Goal: Information Seeking & Learning: Learn about a topic

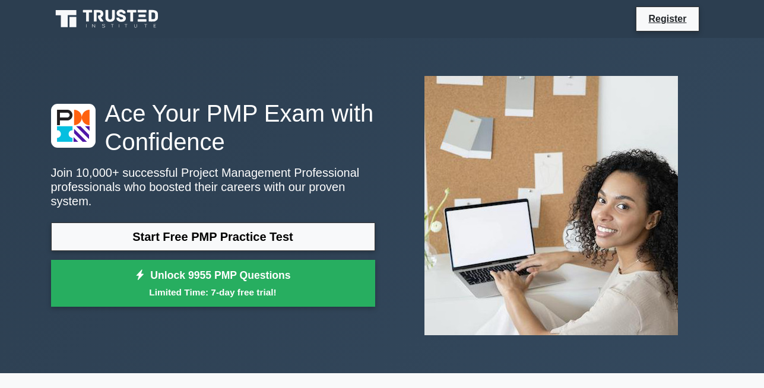
click at [220, 240] on link "Start Free PMP Practice Test" at bounding box center [213, 237] width 324 height 28
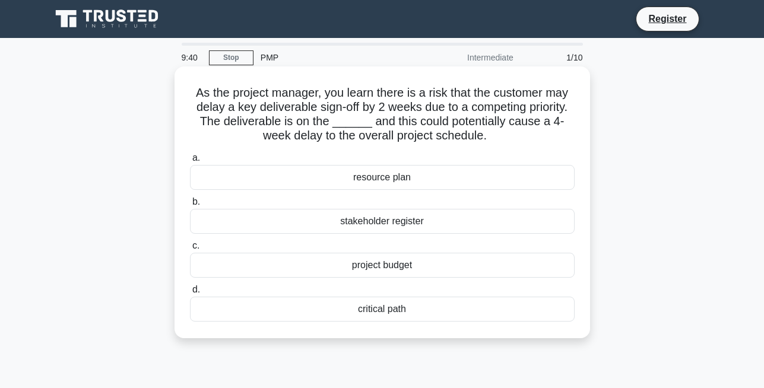
click at [348, 324] on div "a. resource plan b. stakeholder register c. d." at bounding box center [382, 236] width 399 height 176
click at [348, 316] on div "critical path" at bounding box center [382, 309] width 385 height 25
click at [190, 294] on input "d. critical path" at bounding box center [190, 290] width 0 height 8
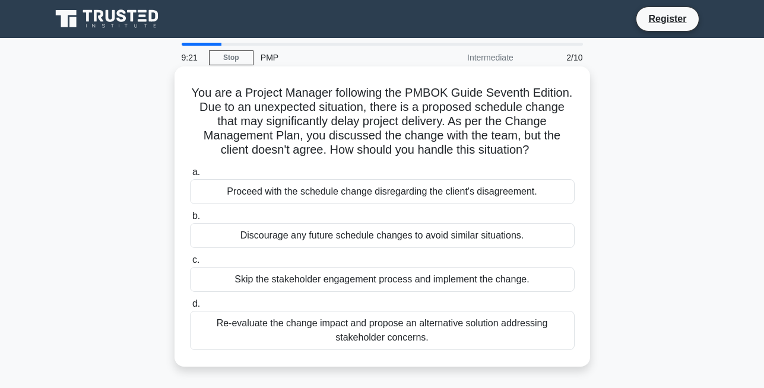
click at [337, 334] on div "Re-evaluate the change impact and propose an alternative solution addressing st…" at bounding box center [382, 330] width 385 height 39
click at [190, 308] on input "d. Re-evaluate the change impact and propose an alternative solution addressing…" at bounding box center [190, 304] width 0 height 8
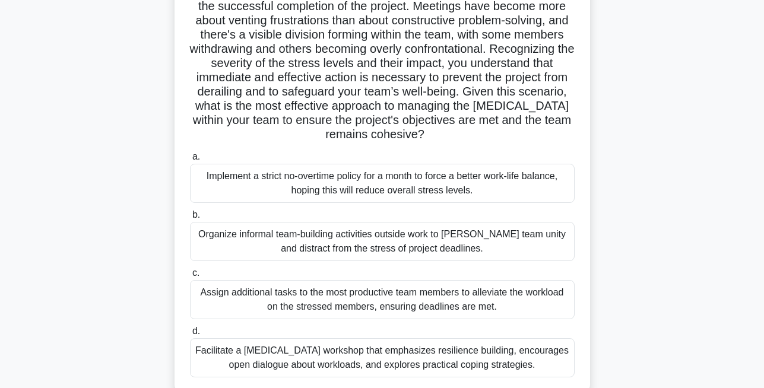
scroll to position [142, 0]
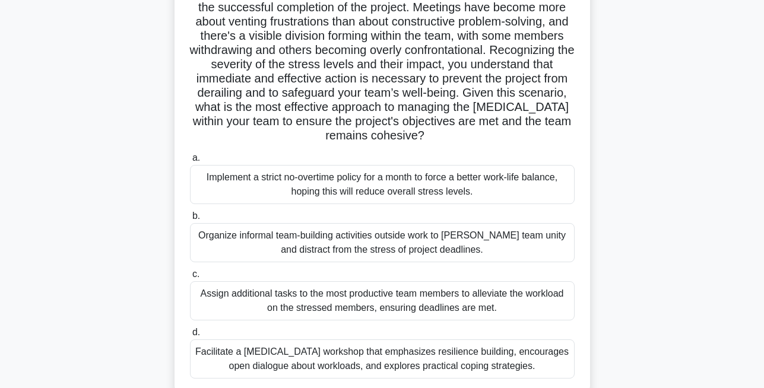
click at [395, 246] on div "Organize informal team-building activities outside work to foster team unity an…" at bounding box center [382, 242] width 385 height 39
click at [190, 220] on input "b. Organize informal team-building activities outside work to foster team unity…" at bounding box center [190, 216] width 0 height 8
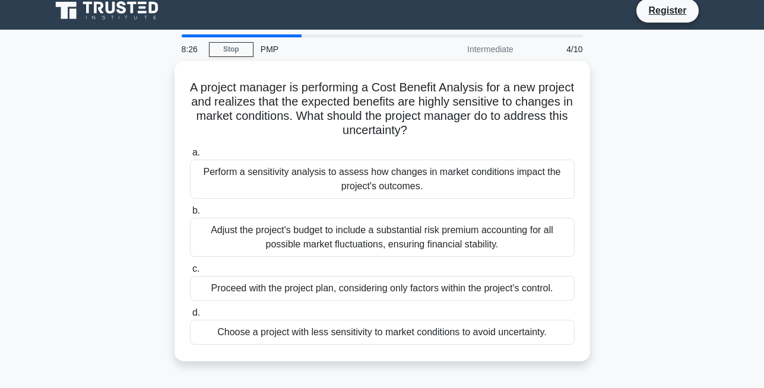
scroll to position [0, 0]
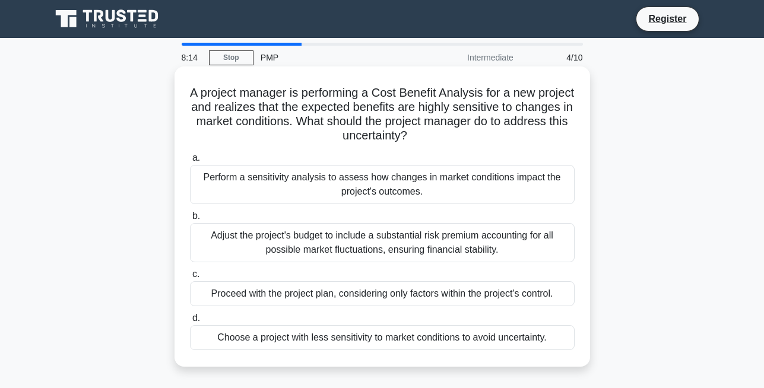
click at [390, 246] on div "Adjust the project's budget to include a substantial risk premium accounting fo…" at bounding box center [382, 242] width 385 height 39
click at [190, 220] on input "b. Adjust the project's budget to include a substantial risk premium accounting…" at bounding box center [190, 216] width 0 height 8
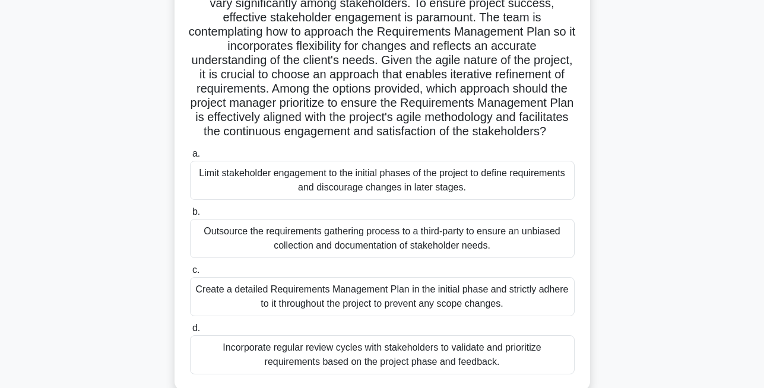
scroll to position [119, 0]
click at [331, 355] on div "Incorporate regular review cycles with stakeholders to validate and prioritize …" at bounding box center [382, 354] width 385 height 39
click at [190, 332] on input "d. Incorporate regular review cycles with stakeholders to validate and prioriti…" at bounding box center [190, 328] width 0 height 8
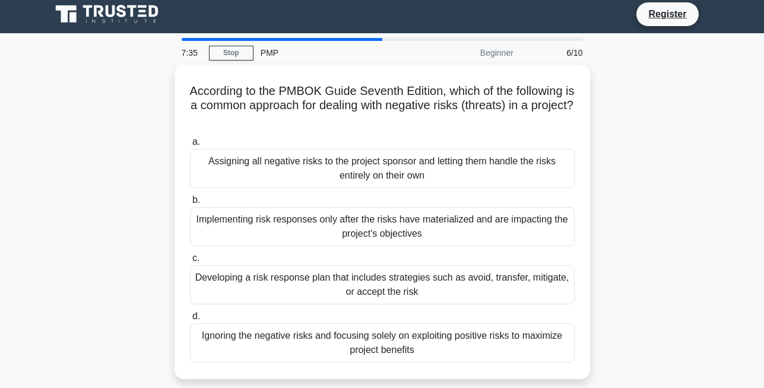
scroll to position [0, 0]
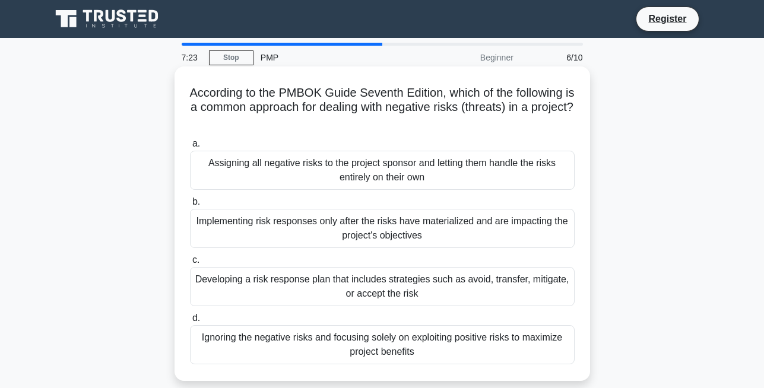
click at [361, 293] on div "Developing a risk response plan that includes strategies such as avoid, transfe…" at bounding box center [382, 286] width 385 height 39
click at [190, 264] on input "c. Developing a risk response plan that includes strategies such as avoid, tran…" at bounding box center [190, 260] width 0 height 8
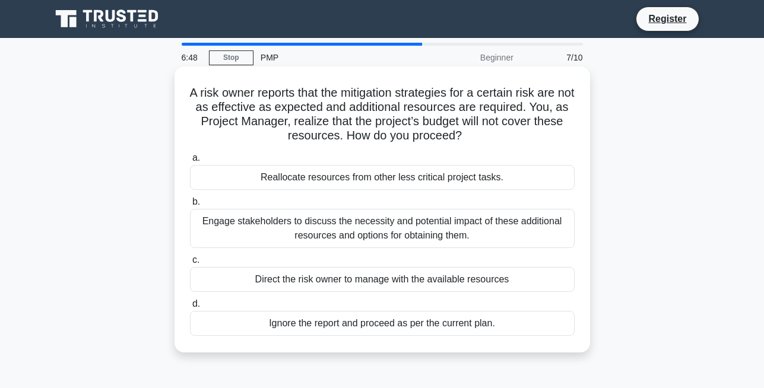
click at [375, 241] on div "Engage stakeholders to discuss the necessity and potential impact of these addi…" at bounding box center [382, 228] width 385 height 39
click at [190, 206] on input "b. Engage stakeholders to discuss the necessity and potential impact of these a…" at bounding box center [190, 202] width 0 height 8
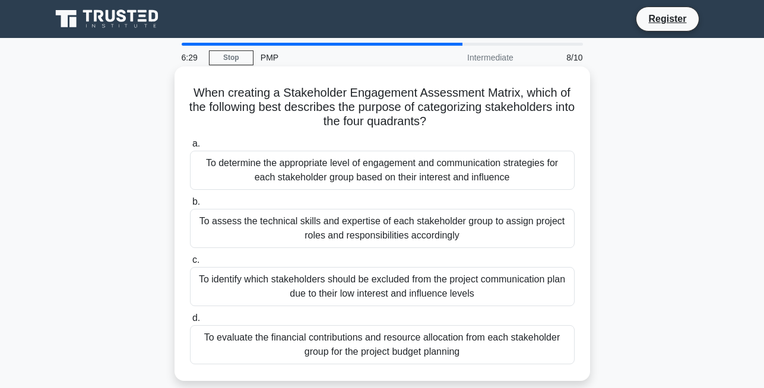
click at [480, 231] on div "To assess the technical skills and expertise of each stakeholder group to assig…" at bounding box center [382, 228] width 385 height 39
click at [190, 206] on input "b. To assess the technical skills and expertise of each stakeholder group to as…" at bounding box center [190, 202] width 0 height 8
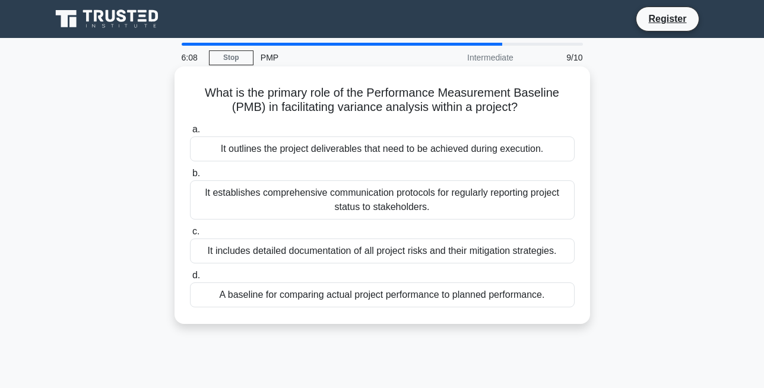
click at [490, 294] on div "A baseline for comparing actual project performance to planned performance." at bounding box center [382, 295] width 385 height 25
click at [190, 280] on input "d. A baseline for comparing actual project performance to planned performance." at bounding box center [190, 276] width 0 height 8
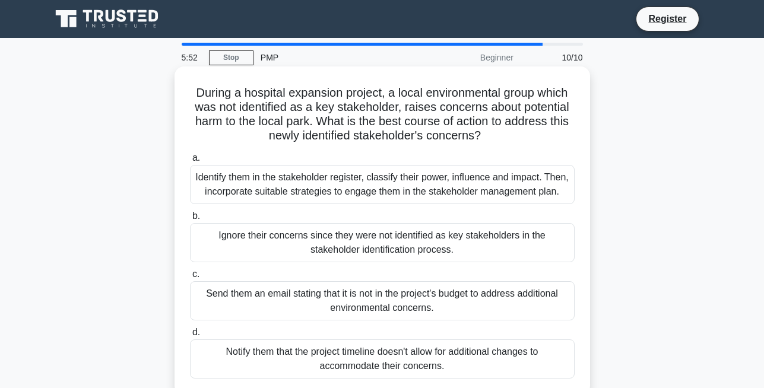
click at [342, 202] on div "Identify them in the stakeholder register, classify their power, influence and …" at bounding box center [382, 184] width 385 height 39
click at [190, 162] on input "a. Identify them in the stakeholder register, classify their power, influence a…" at bounding box center [190, 158] width 0 height 8
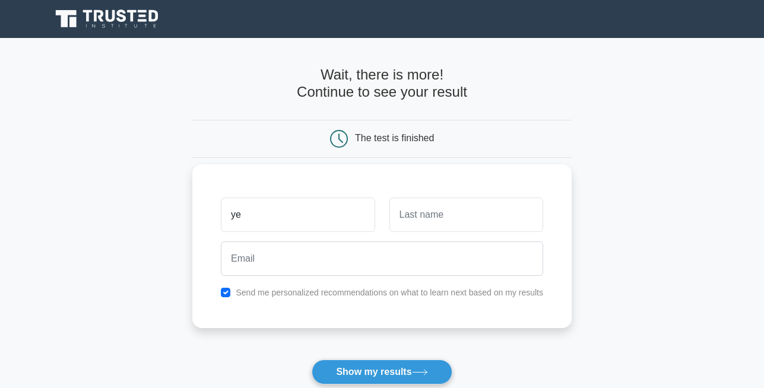
type input "y"
type input "Opeyemi"
type input "Ade"
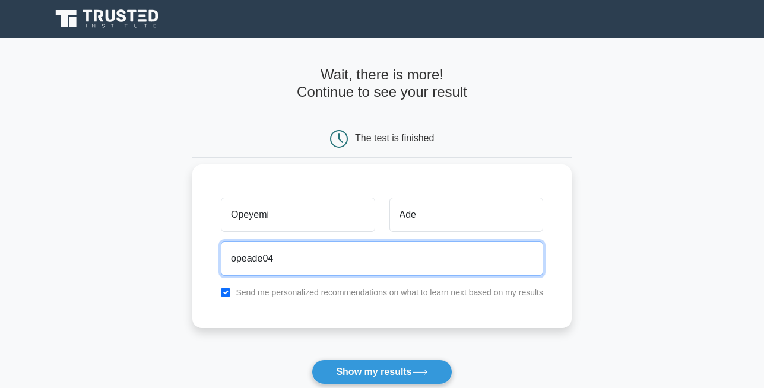
type input "opeade04@gmail.com"
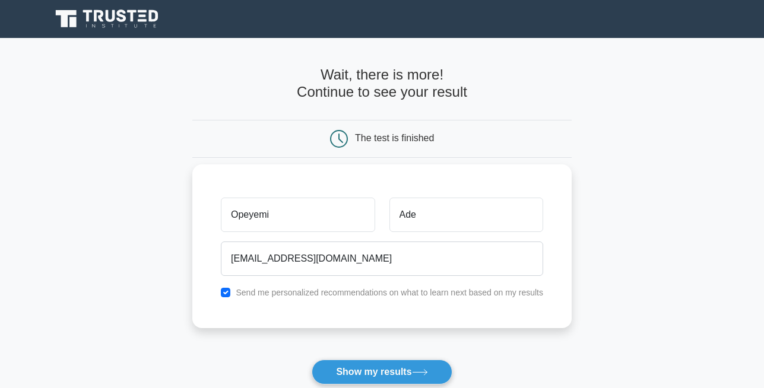
click at [338, 294] on label "Send me personalized recommendations on what to learn next based on my results" at bounding box center [389, 292] width 307 height 9
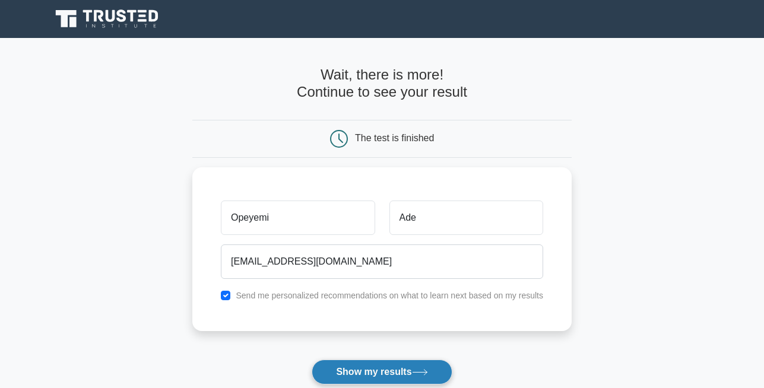
click at [341, 374] on button "Show my results" at bounding box center [382, 372] width 140 height 25
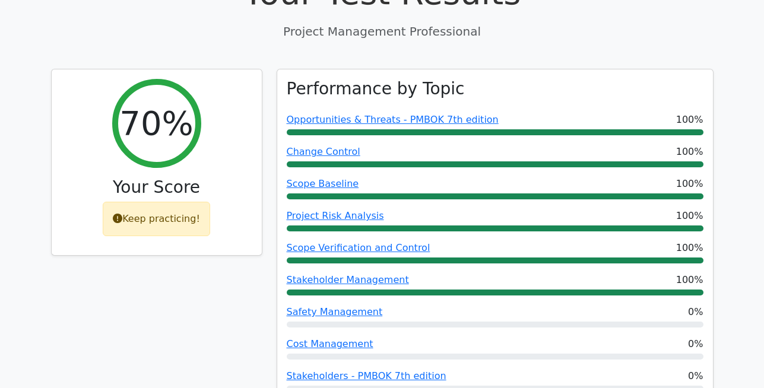
scroll to position [468, 0]
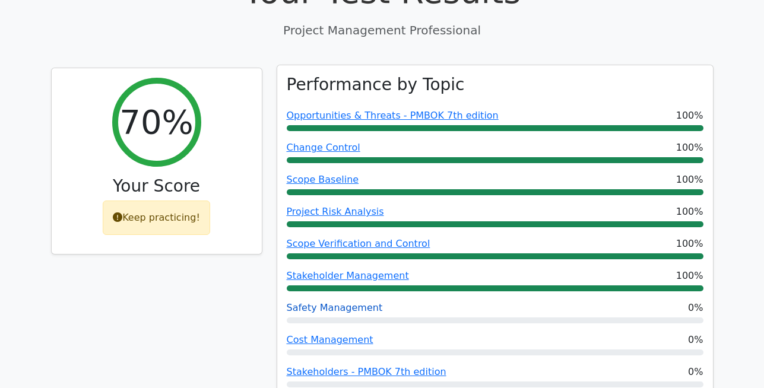
click at [353, 302] on link "Safety Management" at bounding box center [335, 307] width 96 height 11
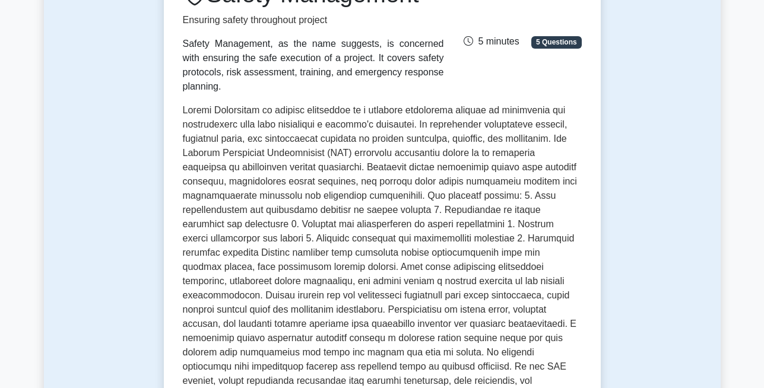
scroll to position [193, 0]
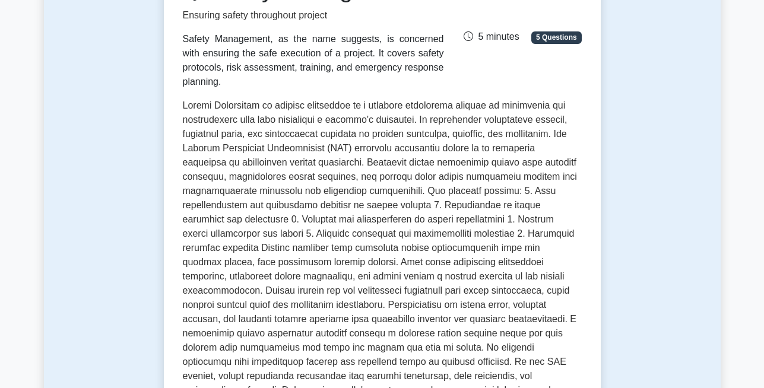
click at [560, 38] on span "5 Questions" at bounding box center [556, 37] width 50 height 12
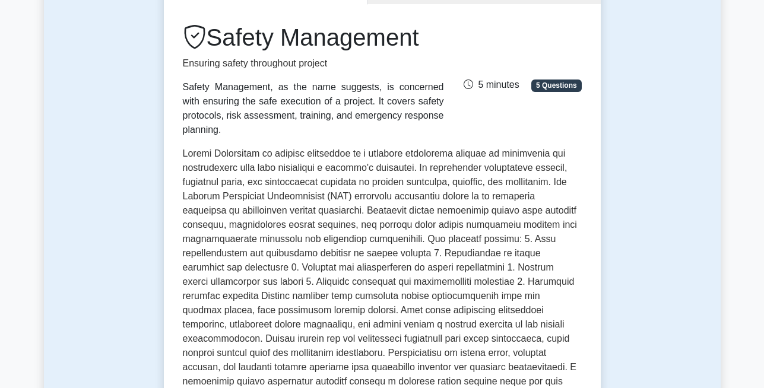
scroll to position [94, 0]
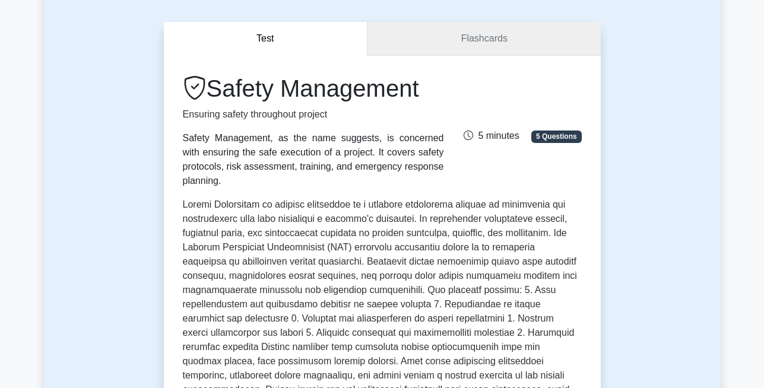
click at [529, 45] on link "Flashcards" at bounding box center [483, 39] width 233 height 34
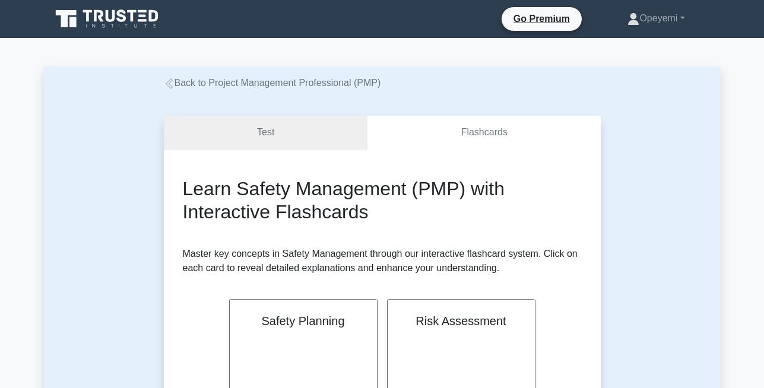
click at [329, 121] on link "Test" at bounding box center [266, 133] width 204 height 34
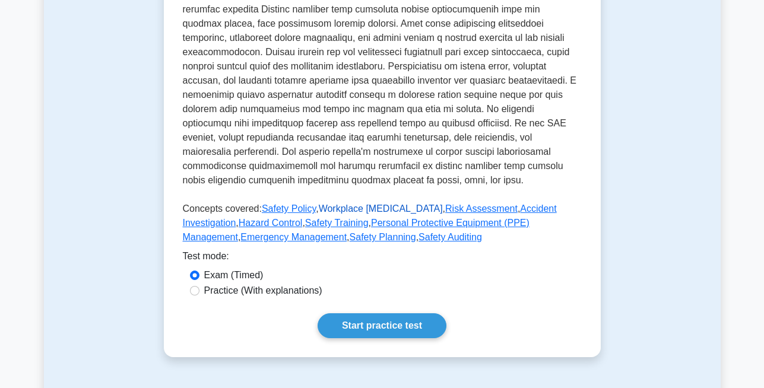
scroll to position [448, 0]
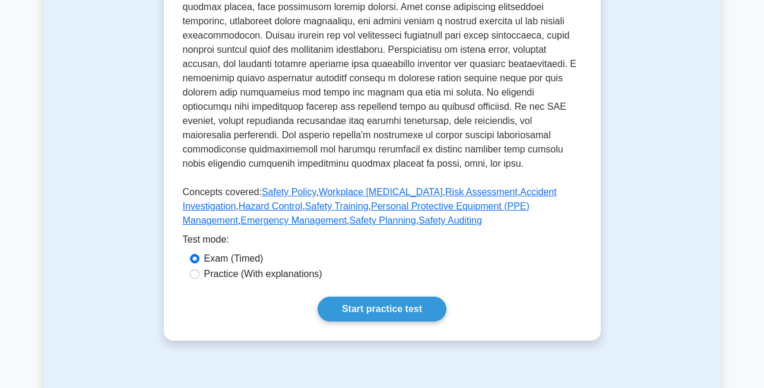
click at [237, 271] on label "Practice (With explanations)" at bounding box center [263, 274] width 118 height 14
click at [199, 271] on input "Practice (With explanations)" at bounding box center [194, 273] width 9 height 9
radio input "true"
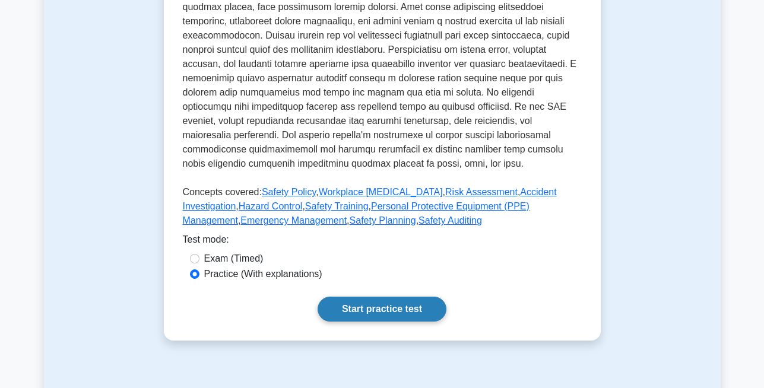
click at [339, 306] on link "Start practice test" at bounding box center [382, 309] width 129 height 25
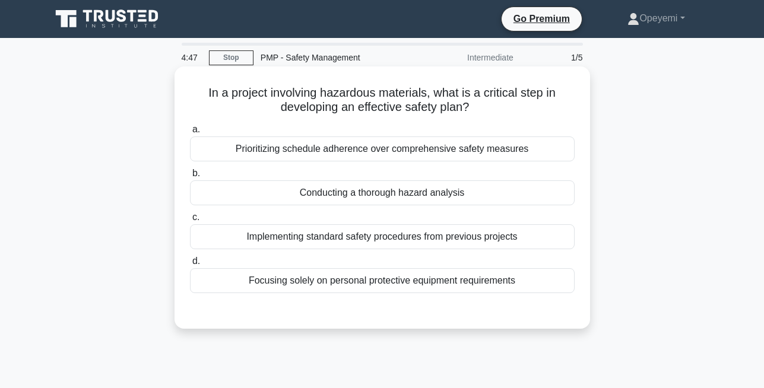
click at [378, 192] on div "Conducting a thorough hazard analysis" at bounding box center [382, 192] width 385 height 25
click at [190, 177] on input "b. Conducting a thorough hazard analysis" at bounding box center [190, 174] width 0 height 8
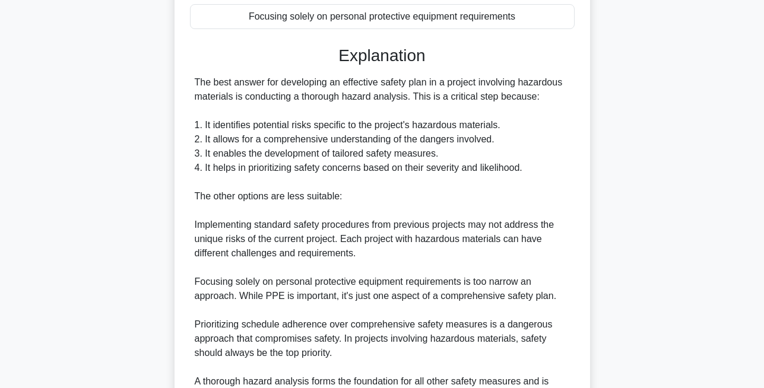
scroll to position [365, 0]
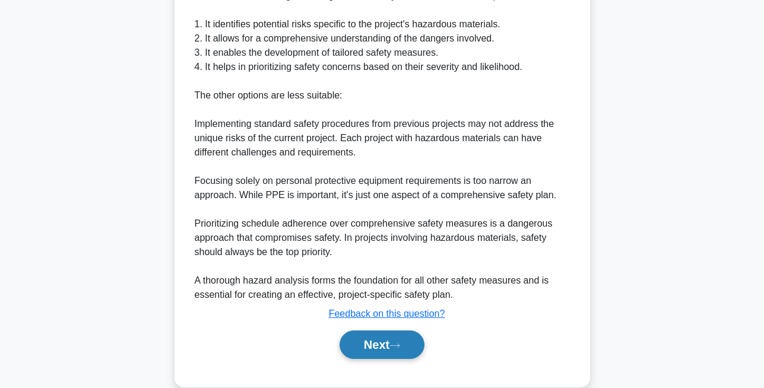
click at [381, 345] on button "Next" at bounding box center [382, 345] width 85 height 28
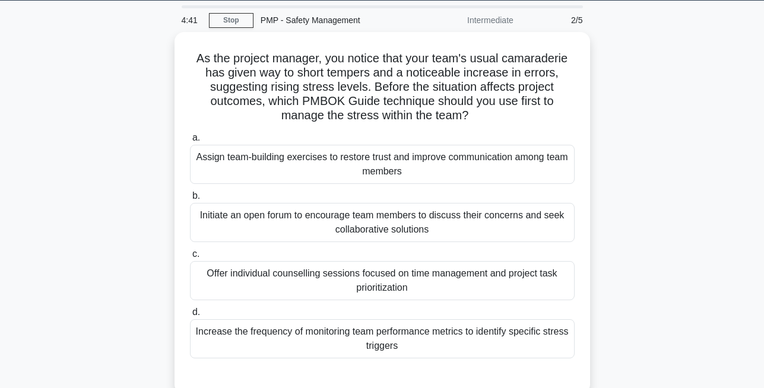
scroll to position [26, 0]
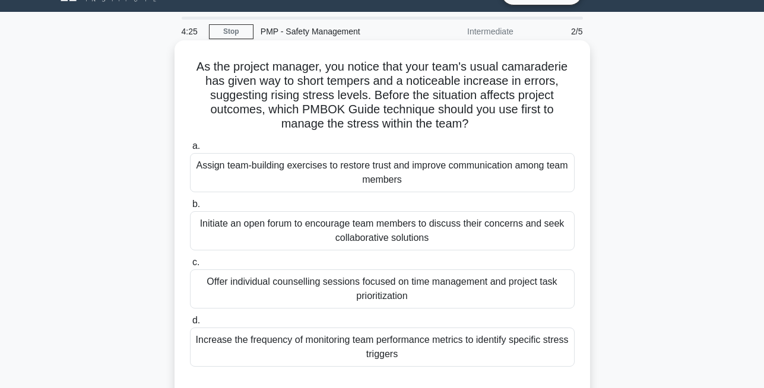
click at [395, 226] on div "Initiate an open forum to encourage team members to discuss their concerns and …" at bounding box center [382, 230] width 385 height 39
click at [190, 208] on input "b. Initiate an open forum to encourage team members to discuss their concerns a…" at bounding box center [190, 205] width 0 height 8
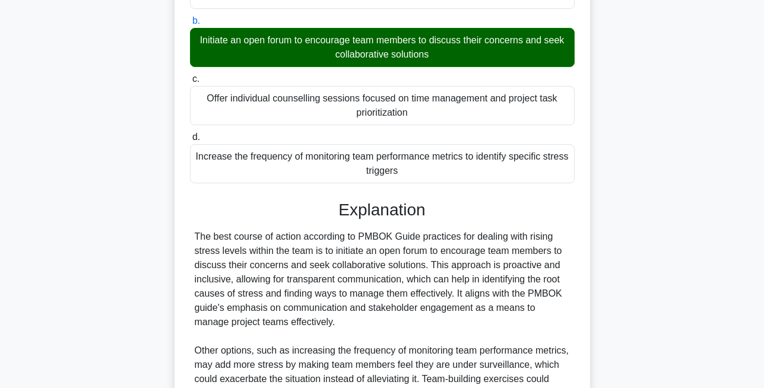
scroll to position [386, 0]
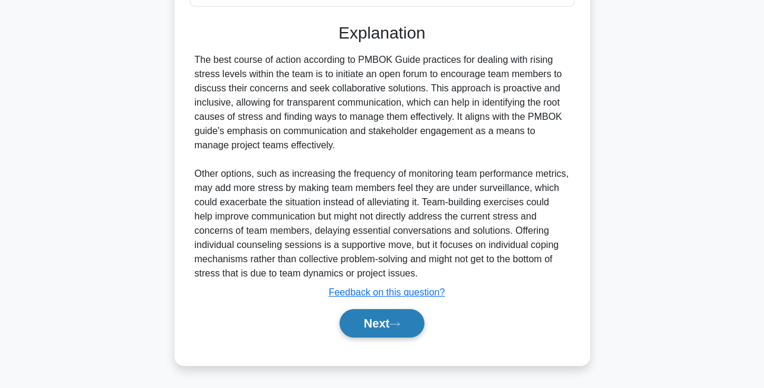
click at [379, 325] on button "Next" at bounding box center [382, 323] width 85 height 28
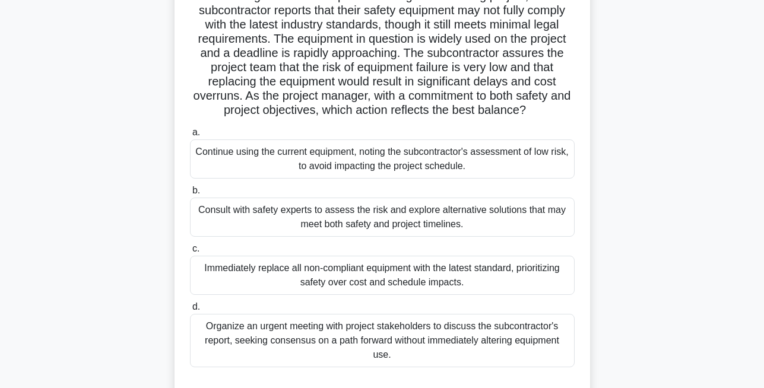
scroll to position [97, 0]
click at [287, 348] on div "Organize an urgent meeting with project stakeholders to discuss the subcontract…" at bounding box center [382, 339] width 385 height 53
click at [190, 310] on input "d. Organize an urgent meeting with project stakeholders to discuss the subcontr…" at bounding box center [190, 307] width 0 height 8
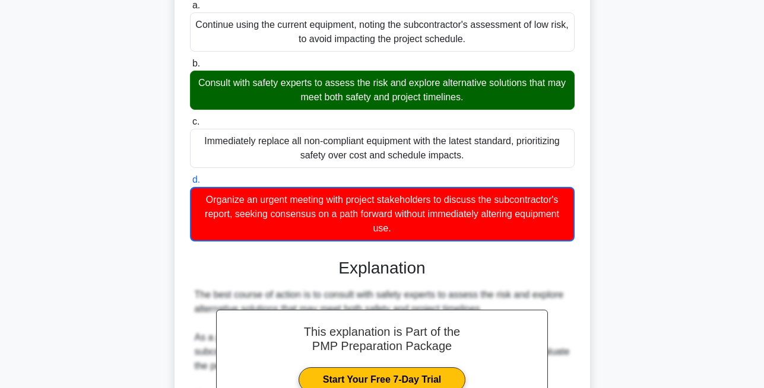
scroll to position [287, 0]
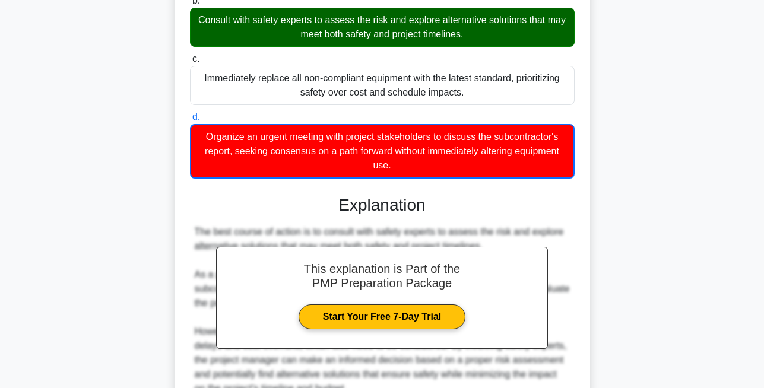
click at [376, 236] on div "The best course of action is to consult with safety experts to assess the risk …" at bounding box center [382, 367] width 375 height 285
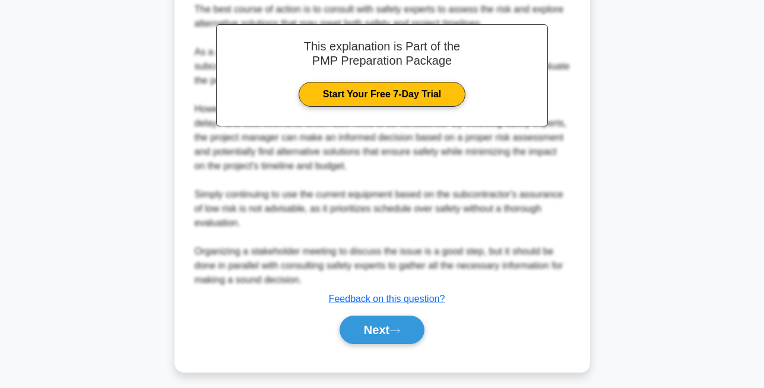
scroll to position [516, 0]
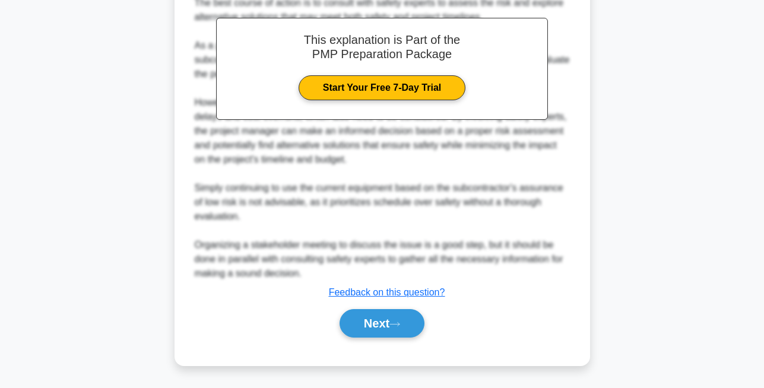
click at [350, 339] on div "Next" at bounding box center [382, 323] width 385 height 38
click at [356, 313] on button "Next" at bounding box center [382, 323] width 85 height 28
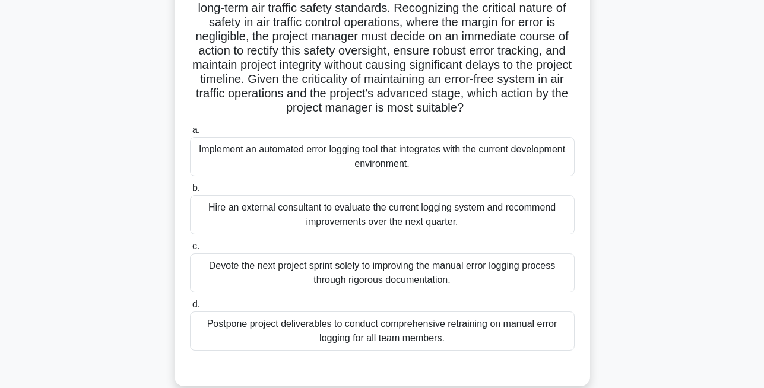
scroll to position [171, 0]
click at [428, 337] on div "Postpone project deliverables to conduct comprehensive retraining on manual err…" at bounding box center [382, 330] width 385 height 39
click at [190, 308] on input "d. Postpone project deliverables to conduct comprehensive retraining on manual …" at bounding box center [190, 304] width 0 height 8
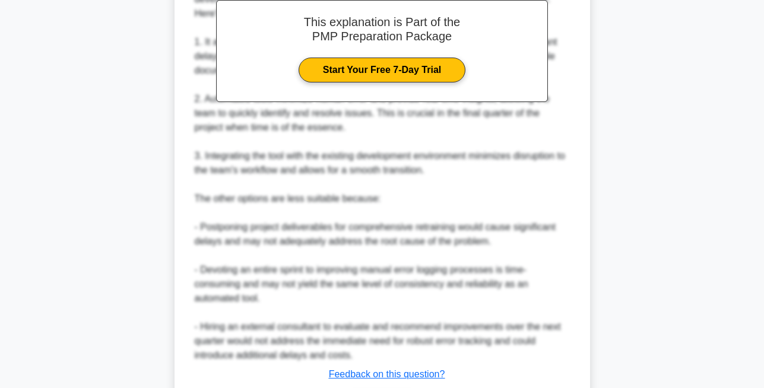
scroll to position [623, 0]
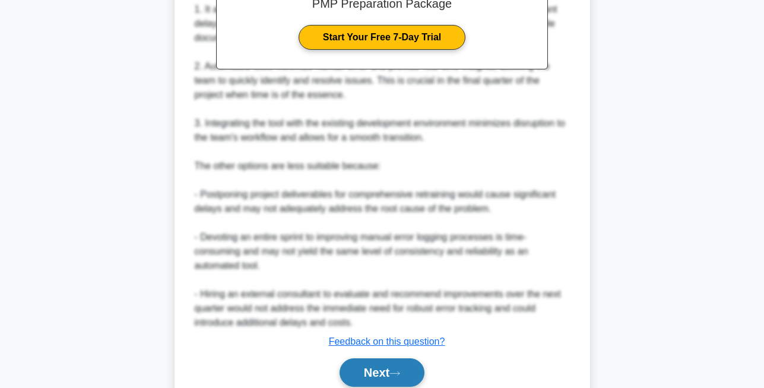
click at [396, 370] on icon at bounding box center [394, 373] width 11 height 7
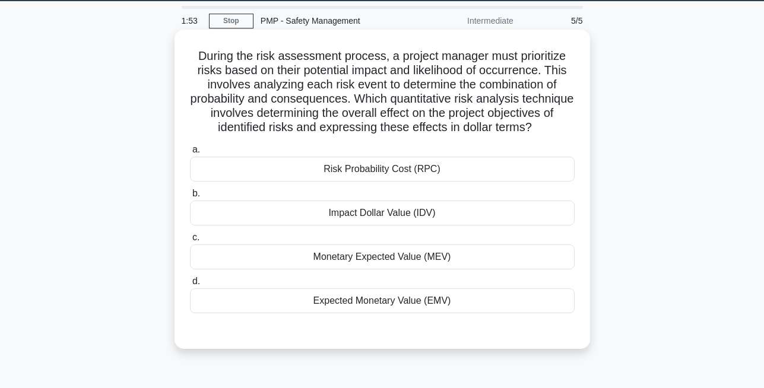
scroll to position [37, 0]
click at [447, 177] on div "Risk Probability Cost (RPC)" at bounding box center [382, 169] width 385 height 25
click at [190, 154] on input "a. Risk Probability Cost (RPC)" at bounding box center [190, 150] width 0 height 8
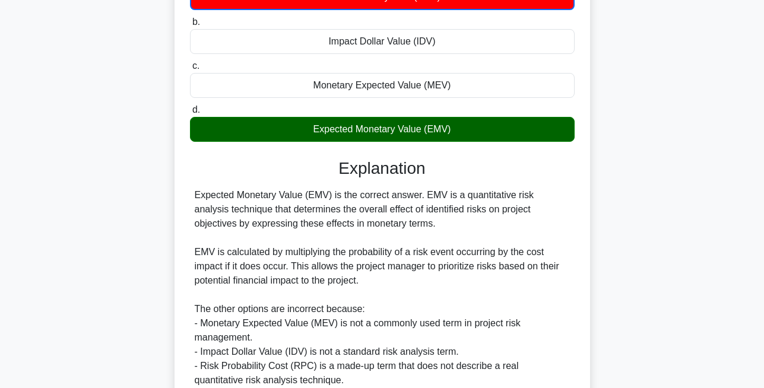
scroll to position [316, 0]
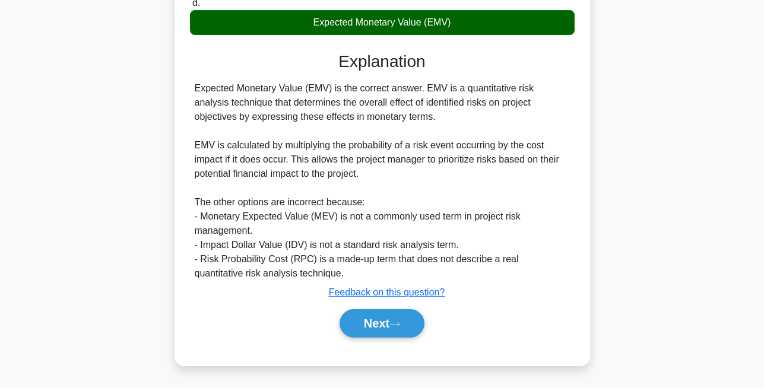
click at [407, 325] on button "Next" at bounding box center [382, 323] width 85 height 28
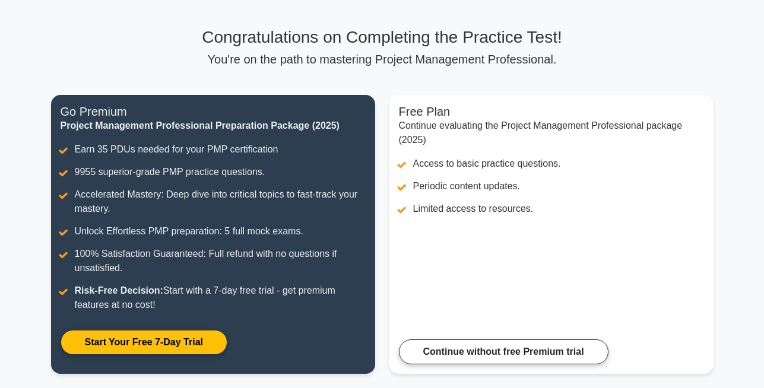
scroll to position [69, 0]
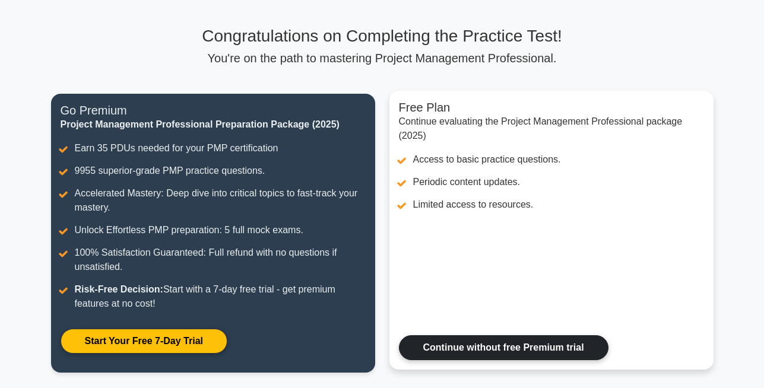
click at [442, 349] on link "Continue without free Premium trial" at bounding box center [504, 347] width 210 height 25
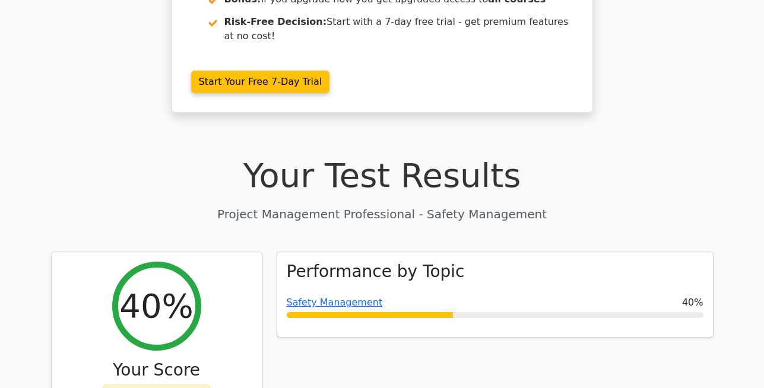
scroll to position [338, 0]
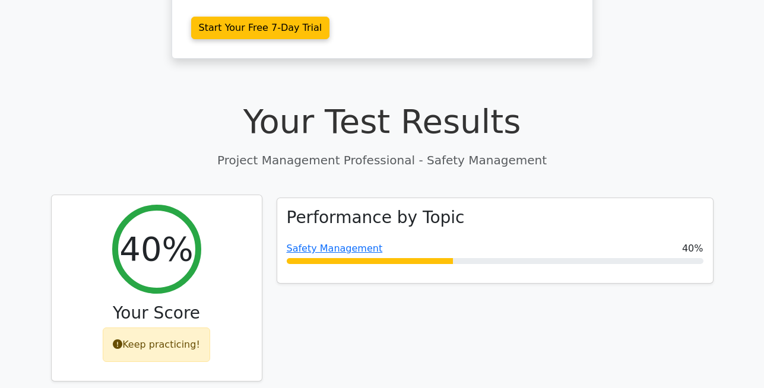
click at [179, 328] on div "Keep practicing!" at bounding box center [156, 345] width 107 height 34
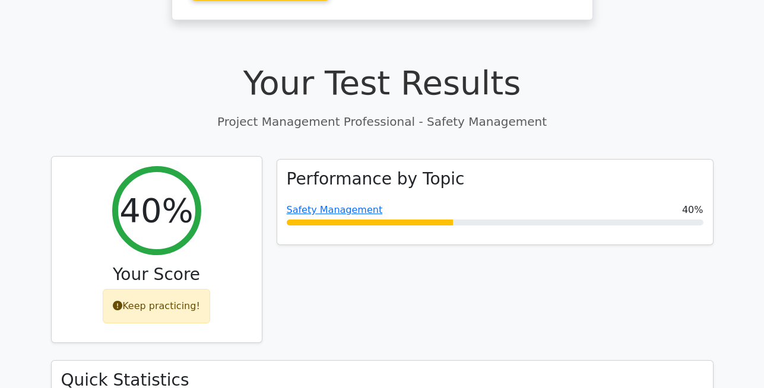
scroll to position [377, 0]
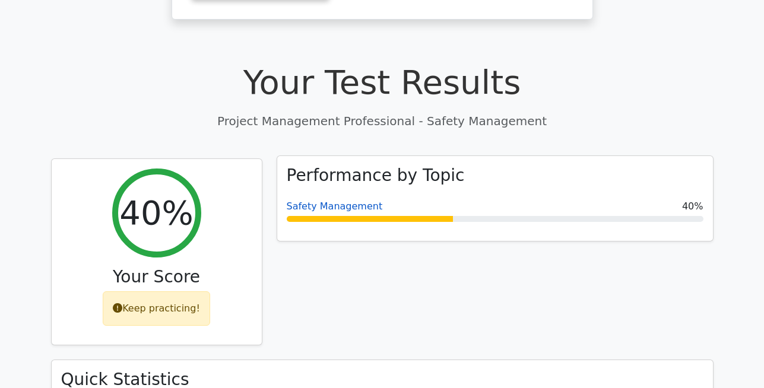
click at [327, 201] on link "Safety Management" at bounding box center [335, 206] width 96 height 11
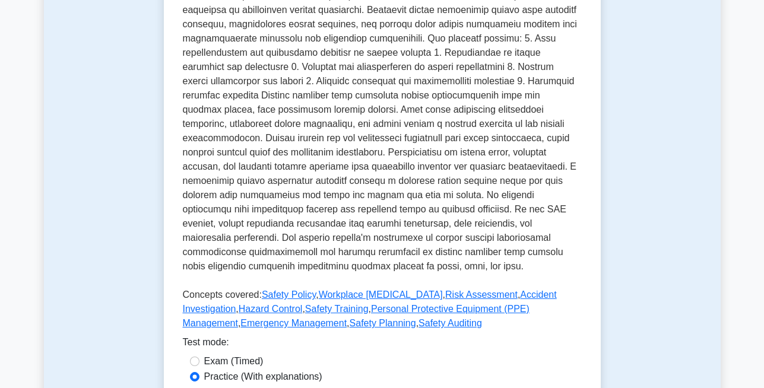
scroll to position [433, 0]
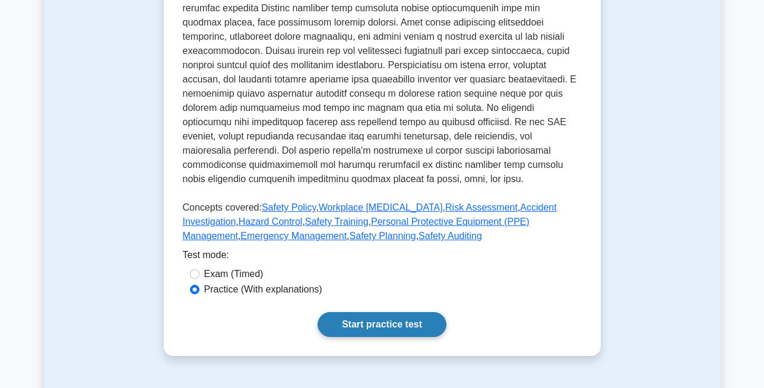
click at [369, 319] on link "Start practice test" at bounding box center [382, 324] width 129 height 25
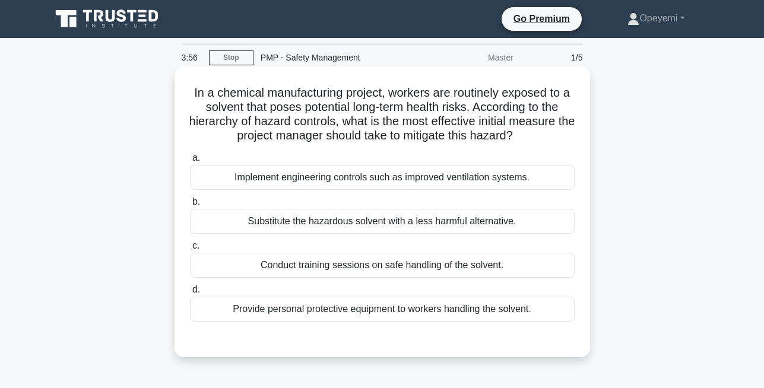
click at [369, 313] on div "Provide personal protective equipment to workers handling the solvent." at bounding box center [382, 309] width 385 height 25
click at [190, 294] on input "d. Provide personal protective equipment to workers handling the solvent." at bounding box center [190, 290] width 0 height 8
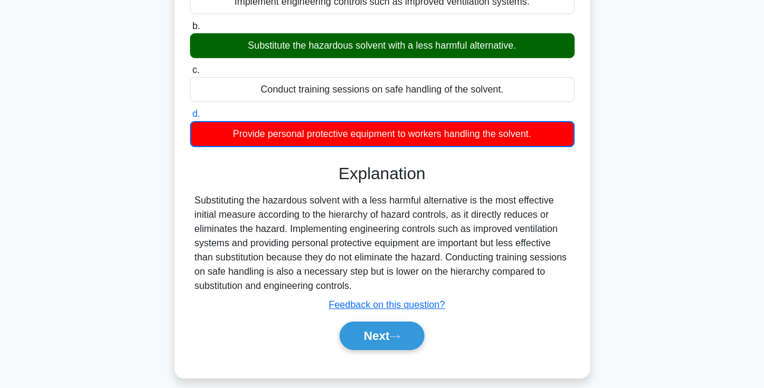
scroll to position [186, 0]
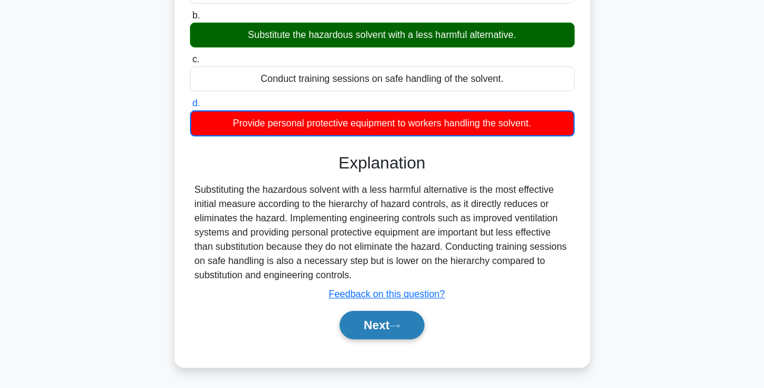
click at [392, 338] on button "Next" at bounding box center [382, 325] width 85 height 28
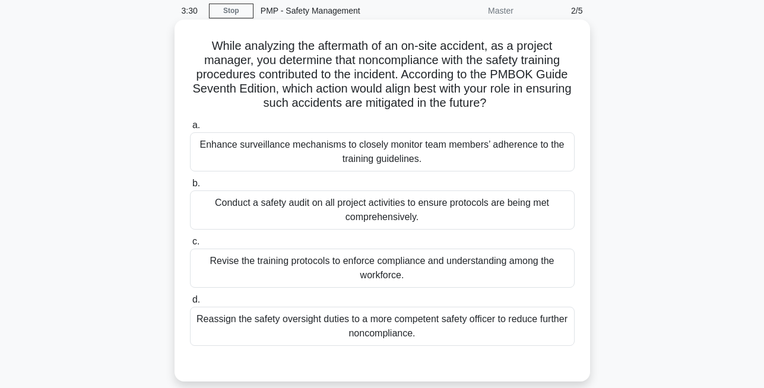
scroll to position [46, 0]
click at [405, 267] on div "Revise the training protocols to enforce compliance and understanding among the…" at bounding box center [382, 268] width 385 height 39
click at [190, 246] on input "c. Revise the training protocols to enforce compliance and understanding among …" at bounding box center [190, 243] width 0 height 8
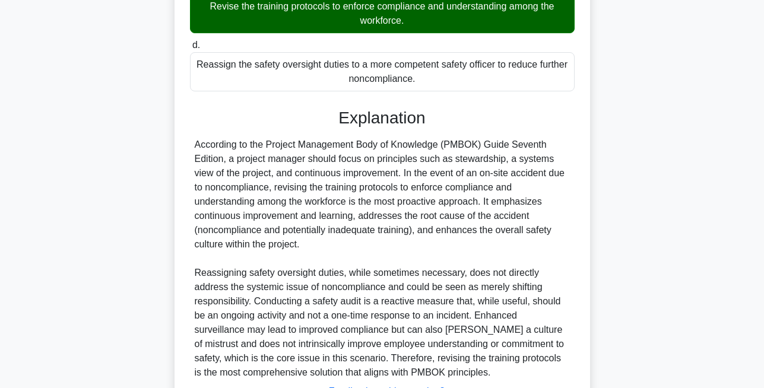
scroll to position [401, 0]
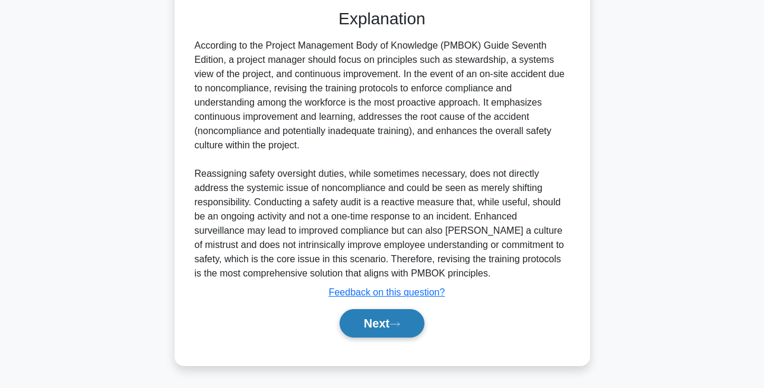
click at [394, 327] on icon at bounding box center [394, 324] width 11 height 7
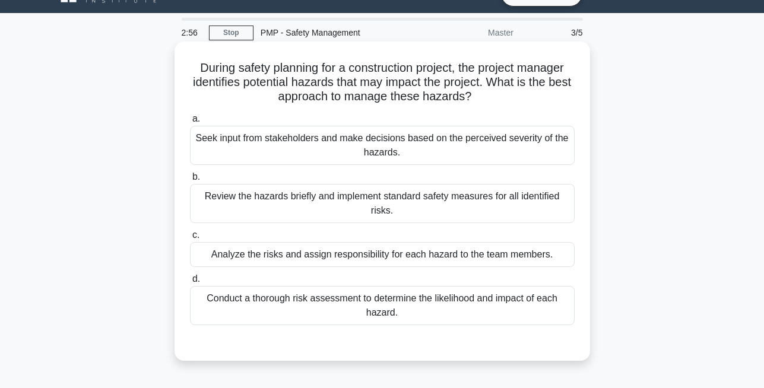
scroll to position [28, 0]
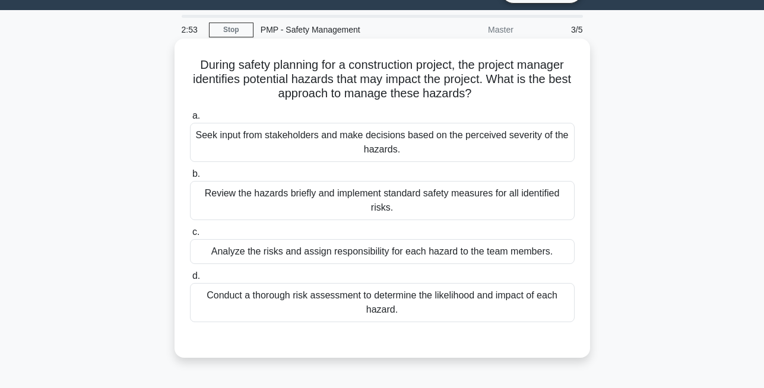
click at [369, 296] on div "Conduct a thorough risk assessment to determine the likelihood and impact of ea…" at bounding box center [382, 302] width 385 height 39
click at [190, 280] on input "d. Conduct a thorough risk assessment to determine the likelihood and impact of…" at bounding box center [190, 276] width 0 height 8
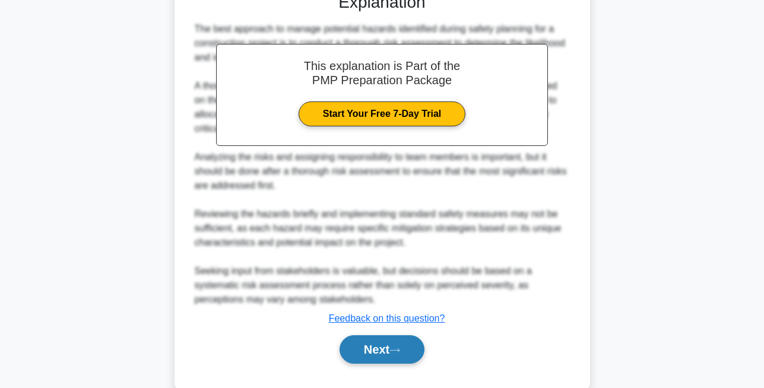
click at [377, 353] on button "Next" at bounding box center [382, 349] width 85 height 28
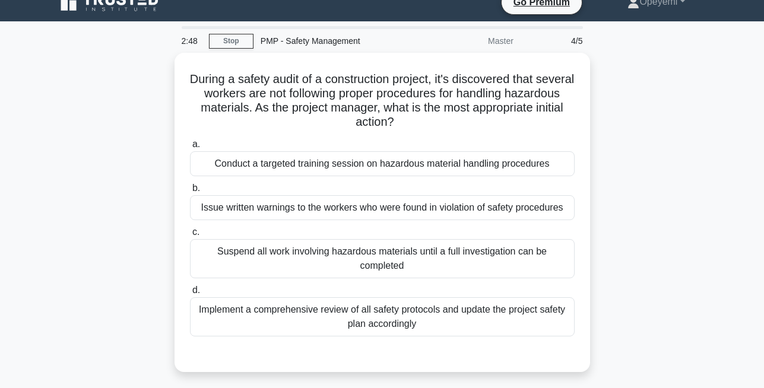
scroll to position [13, 0]
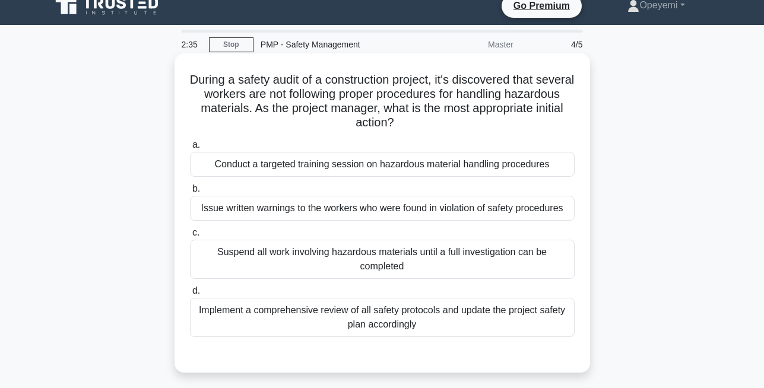
click at [348, 322] on div "Implement a comprehensive review of all safety protocols and update the project…" at bounding box center [382, 317] width 385 height 39
click at [190, 295] on input "d. Implement a comprehensive review of all safety protocols and update the proj…" at bounding box center [190, 291] width 0 height 8
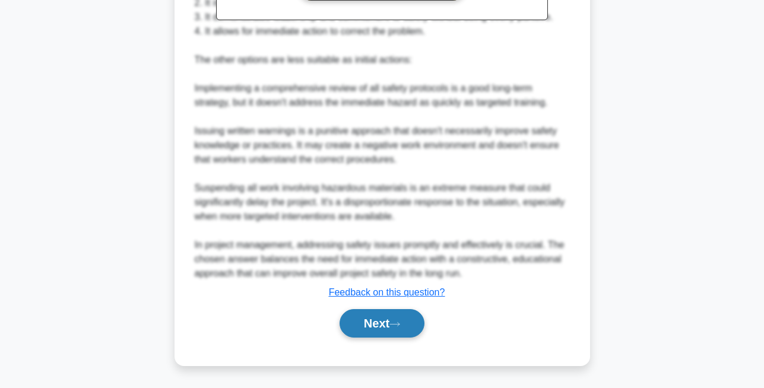
click at [400, 322] on icon at bounding box center [394, 324] width 11 height 7
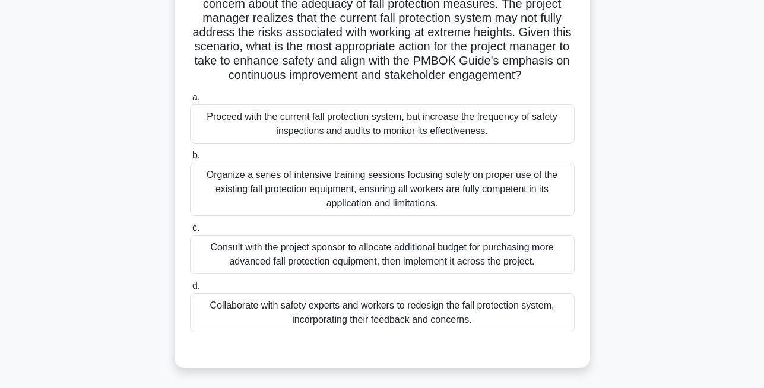
scroll to position [117, 0]
click at [369, 306] on div "Collaborate with safety experts and workers to redesign the fall protection sys…" at bounding box center [382, 313] width 385 height 39
click at [190, 291] on input "d. Collaborate with safety experts and workers to redesign the fall protection …" at bounding box center [190, 287] width 0 height 8
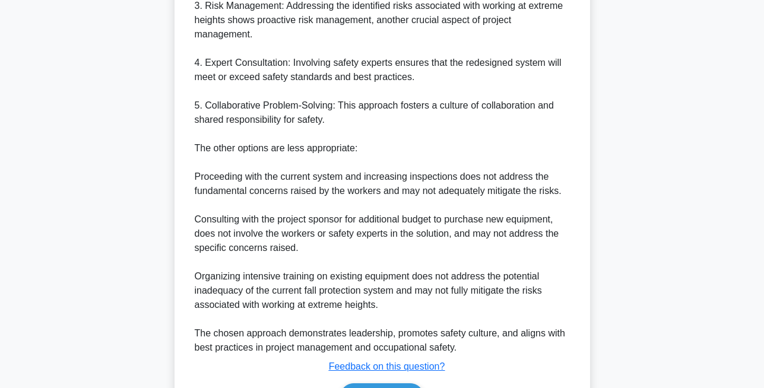
scroll to position [757, 0]
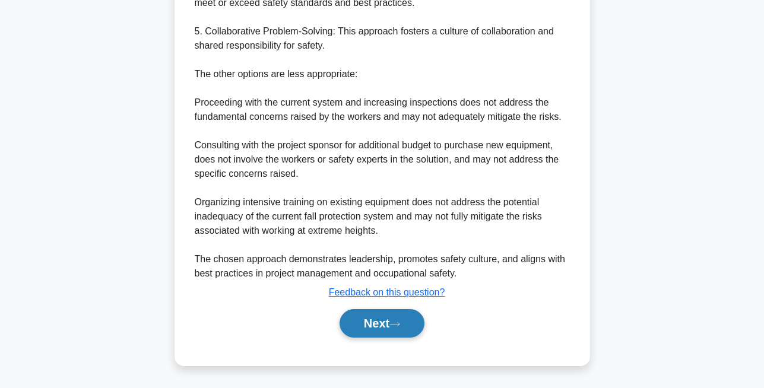
click at [400, 321] on icon at bounding box center [394, 324] width 11 height 7
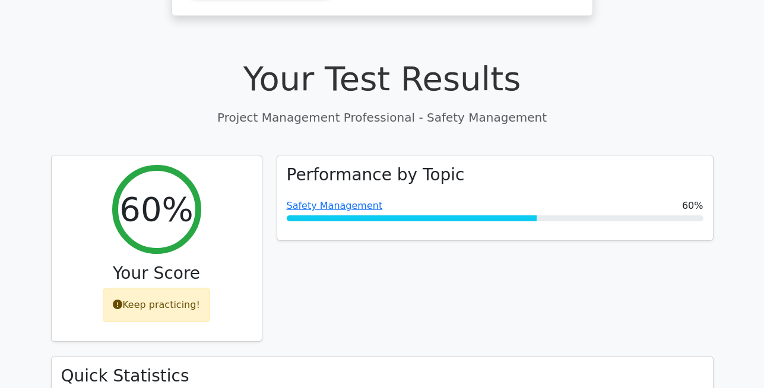
scroll to position [381, 0]
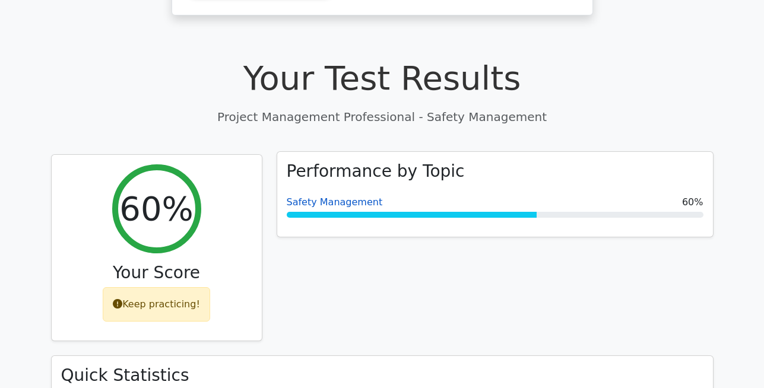
click at [338, 196] on link "Safety Management" at bounding box center [335, 201] width 96 height 11
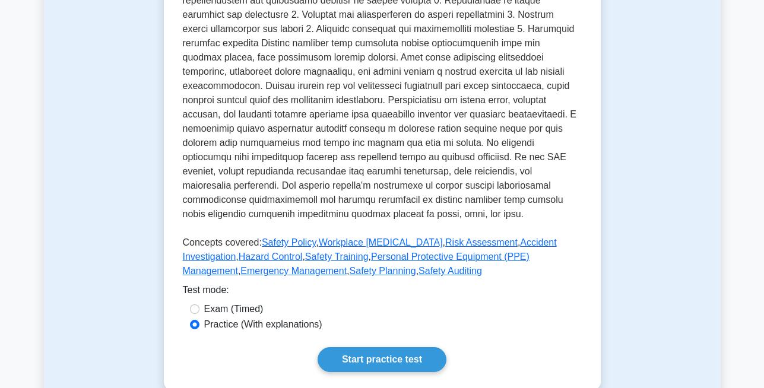
scroll to position [418, 0]
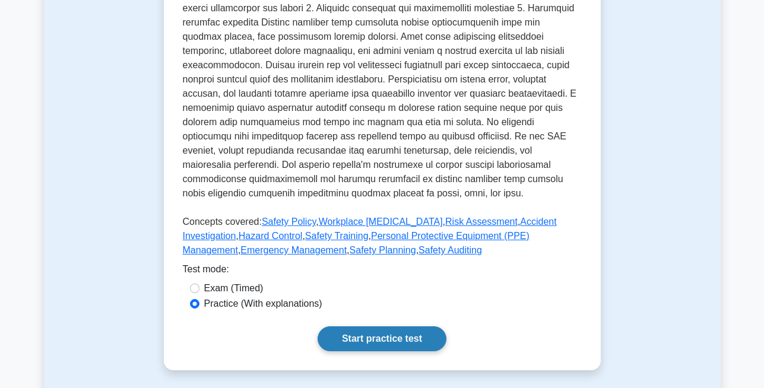
click at [376, 336] on link "Start practice test" at bounding box center [382, 338] width 129 height 25
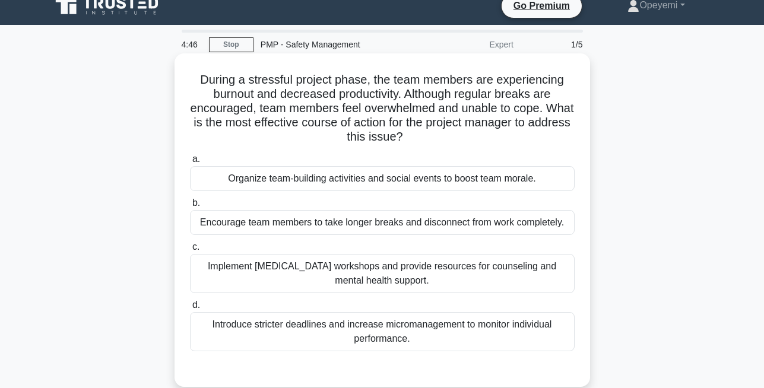
scroll to position [15, 0]
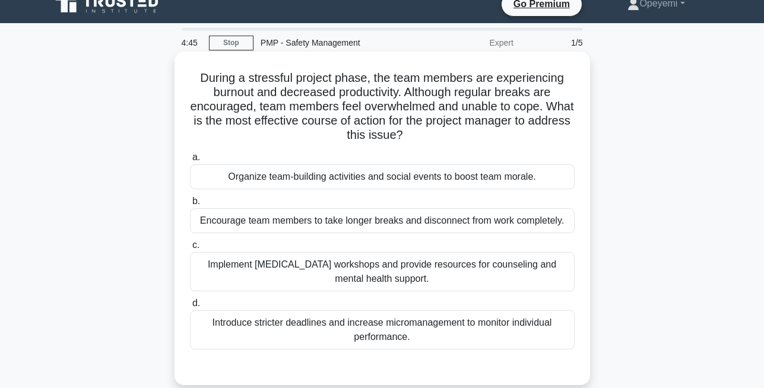
click at [344, 272] on div "Implement [MEDICAL_DATA] workshops and provide resources for counseling and men…" at bounding box center [382, 271] width 385 height 39
click at [190, 249] on input "c. Implement [MEDICAL_DATA] workshops and provide resources for counseling and …" at bounding box center [190, 246] width 0 height 8
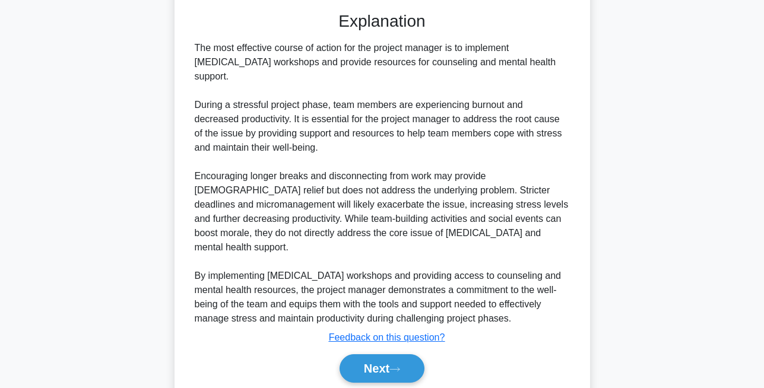
scroll to position [401, 0]
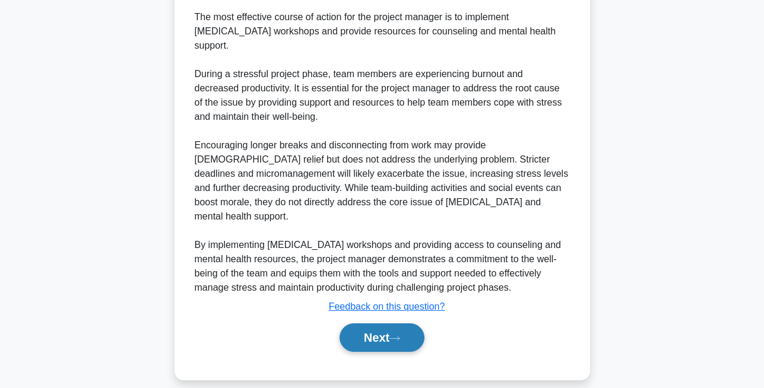
click at [388, 328] on button "Next" at bounding box center [382, 337] width 85 height 28
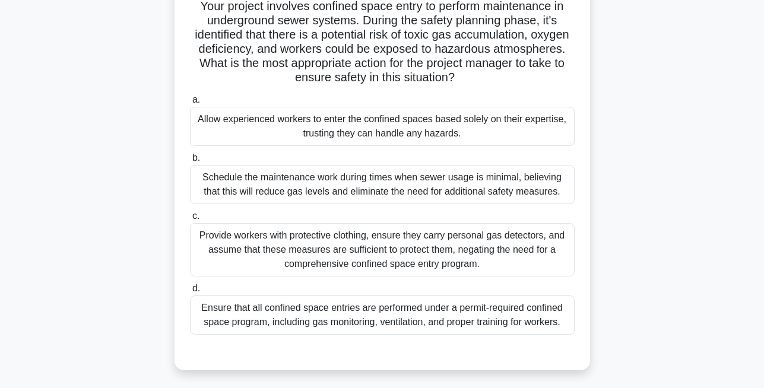
scroll to position [88, 0]
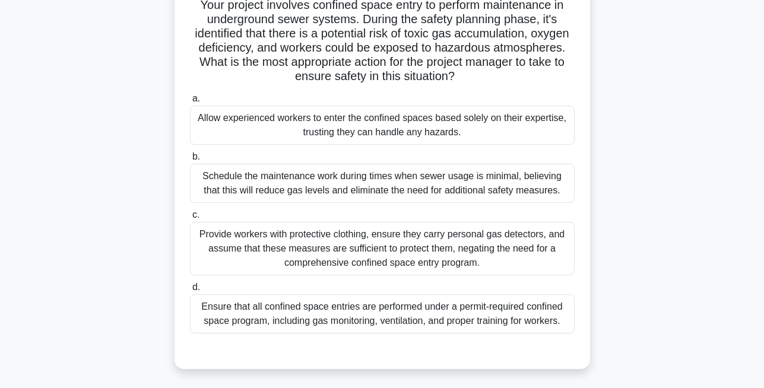
click at [386, 317] on div "Ensure that all confined space entries are performed under a permit-required co…" at bounding box center [382, 313] width 385 height 39
click at [190, 291] on input "d. Ensure that all confined space entries are performed under a permit-required…" at bounding box center [190, 288] width 0 height 8
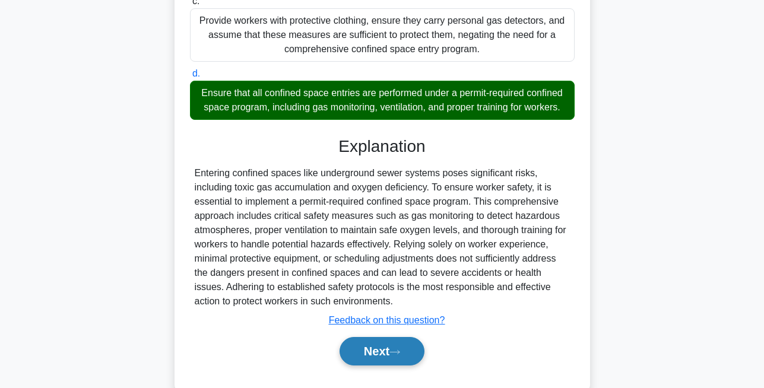
click at [383, 351] on button "Next" at bounding box center [382, 351] width 85 height 28
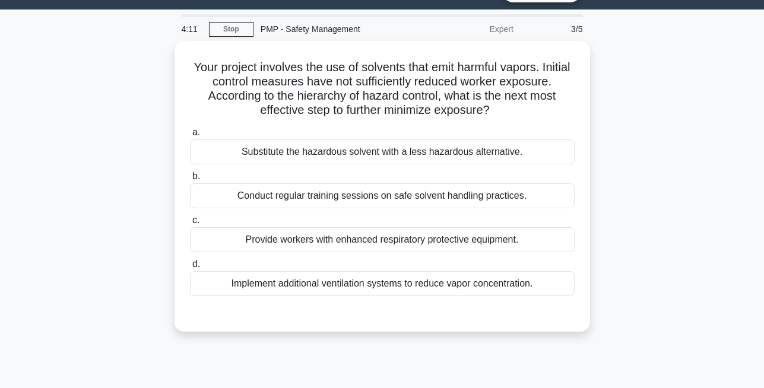
scroll to position [28, 0]
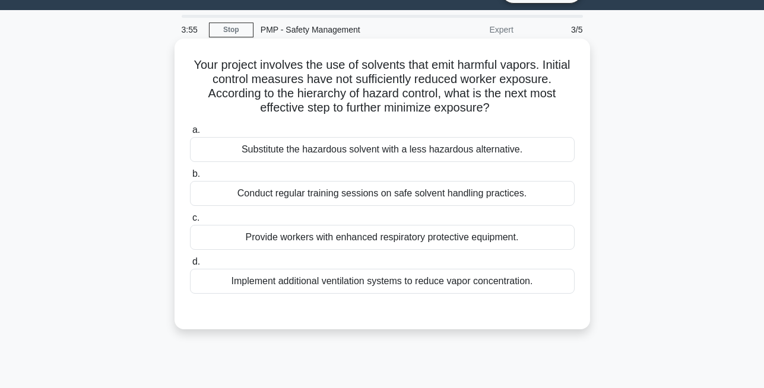
click at [440, 149] on div "Substitute the hazardous solvent with a less hazardous alternative." at bounding box center [382, 149] width 385 height 25
click at [190, 134] on input "a. Substitute the hazardous solvent with a less hazardous alternative." at bounding box center [190, 130] width 0 height 8
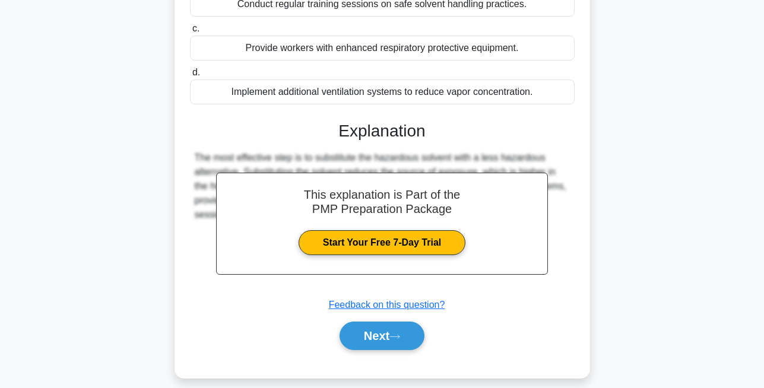
scroll to position [253, 0]
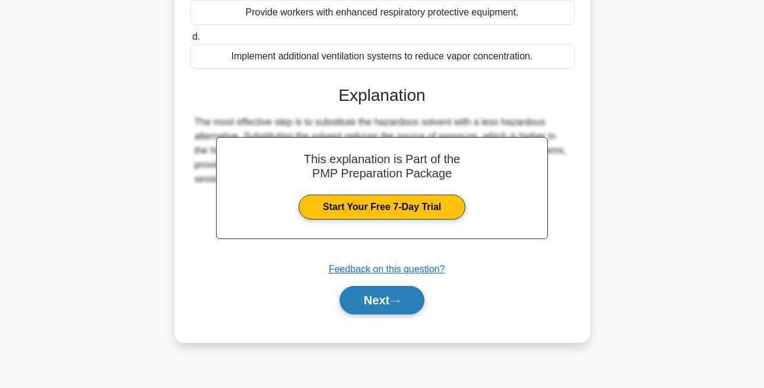
click at [396, 303] on icon at bounding box center [394, 301] width 11 height 7
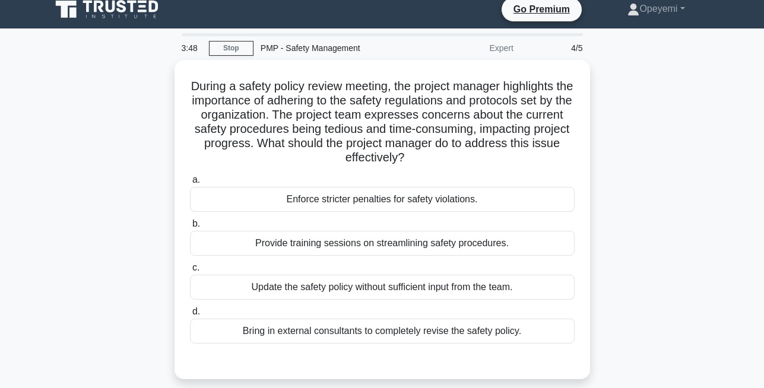
scroll to position [0, 0]
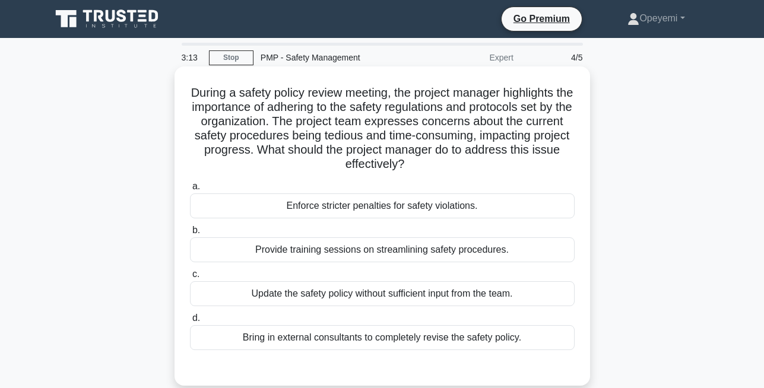
click at [389, 252] on div "Provide training sessions on streamlining safety procedures." at bounding box center [382, 249] width 385 height 25
click at [190, 234] on input "b. Provide training sessions on streamlining safety procedures." at bounding box center [190, 231] width 0 height 8
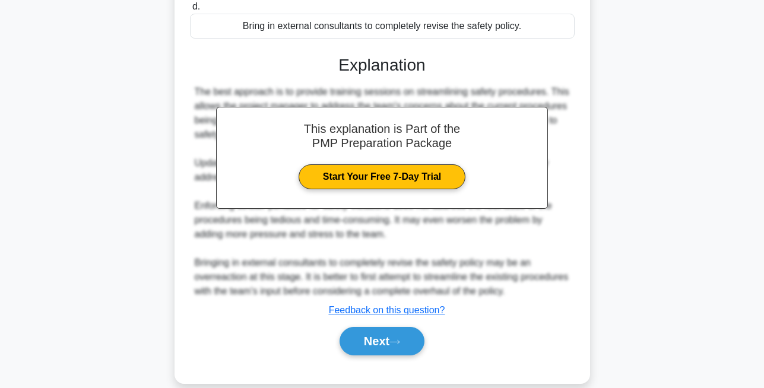
scroll to position [329, 0]
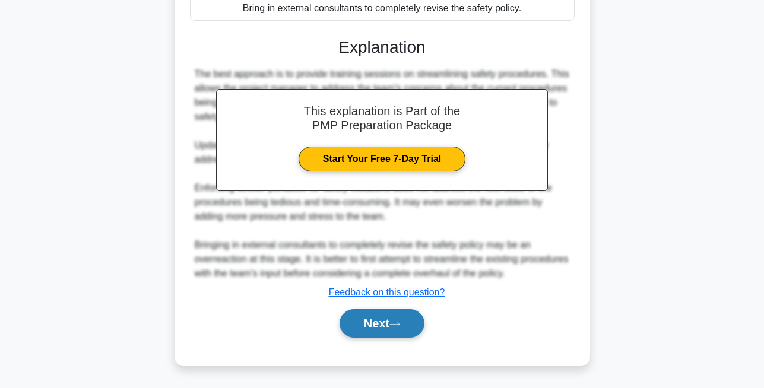
click at [410, 320] on button "Next" at bounding box center [382, 323] width 85 height 28
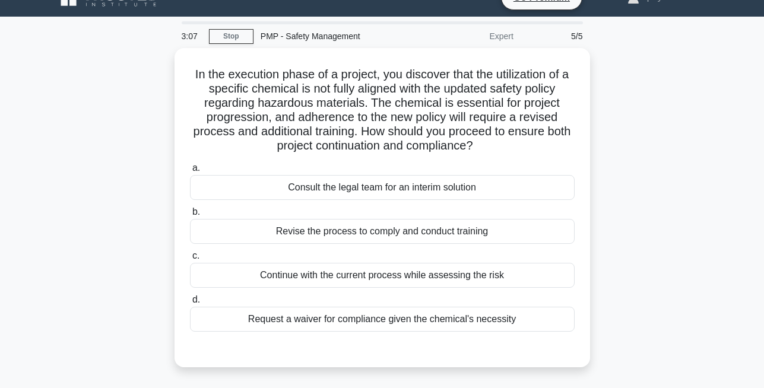
scroll to position [38, 0]
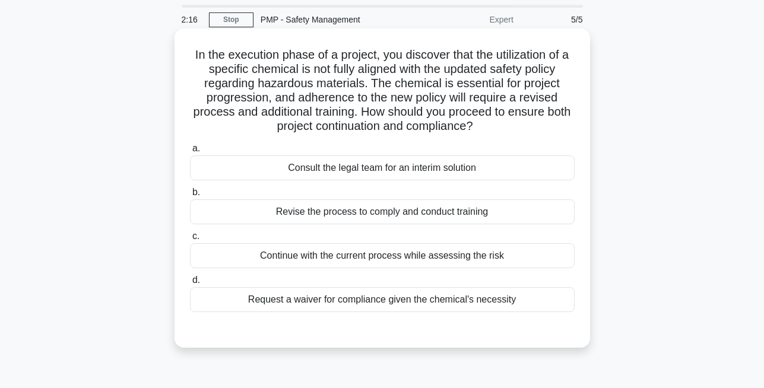
click at [389, 297] on div "Request a waiver for compliance given the chemical's necessity" at bounding box center [382, 299] width 385 height 25
click at [190, 284] on input "d. Request a waiver for compliance given the chemical's necessity" at bounding box center [190, 281] width 0 height 8
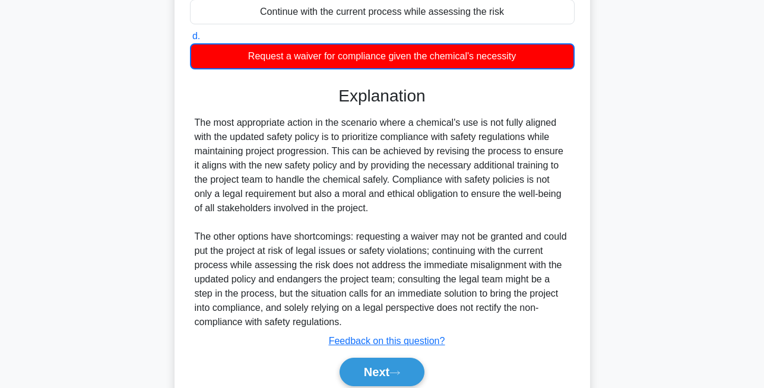
scroll to position [331, 0]
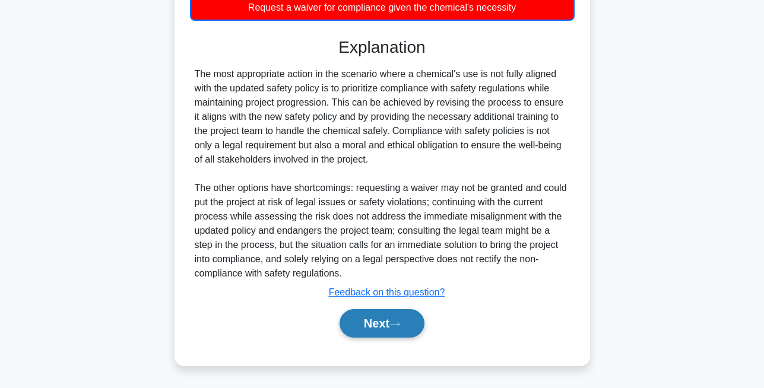
click at [390, 334] on button "Next" at bounding box center [382, 323] width 85 height 28
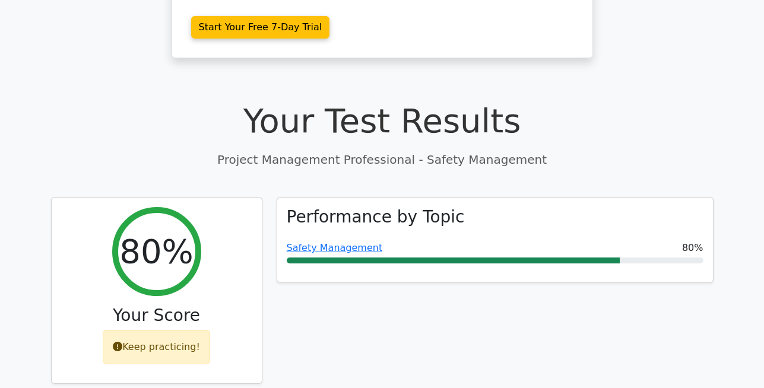
scroll to position [329, 0]
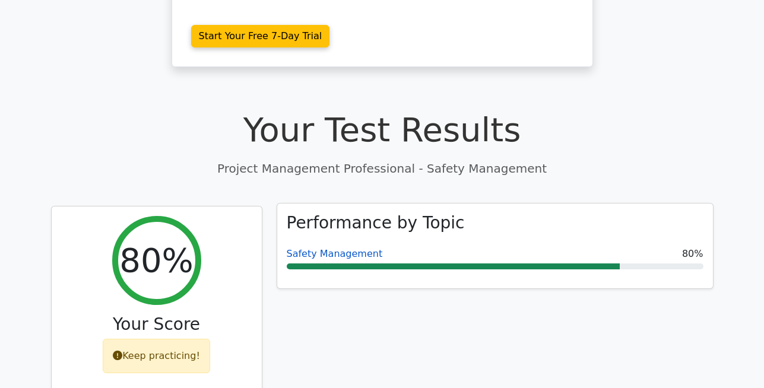
click at [340, 248] on link "Safety Management" at bounding box center [335, 253] width 96 height 11
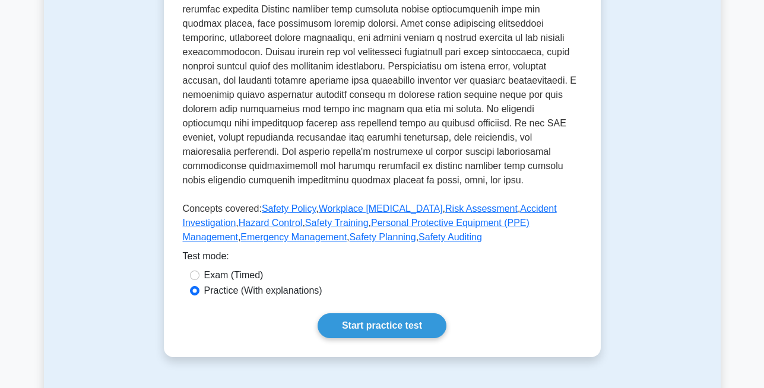
scroll to position [448, 0]
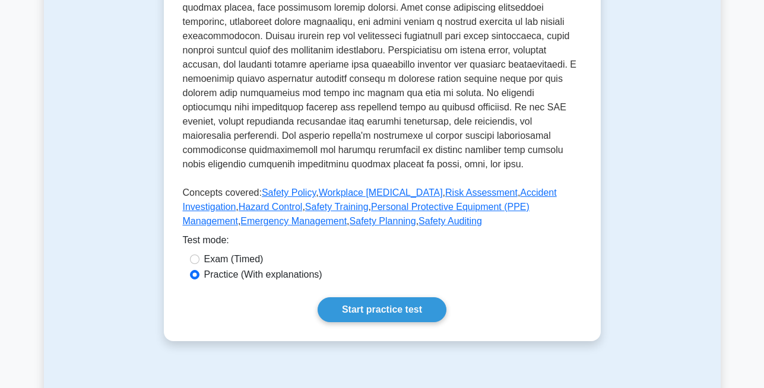
click at [240, 264] on label "Exam (Timed)" at bounding box center [233, 259] width 59 height 14
click at [199, 264] on input "Exam (Timed)" at bounding box center [194, 259] width 9 height 9
radio input "true"
click at [353, 312] on link "Start practice test" at bounding box center [382, 309] width 129 height 25
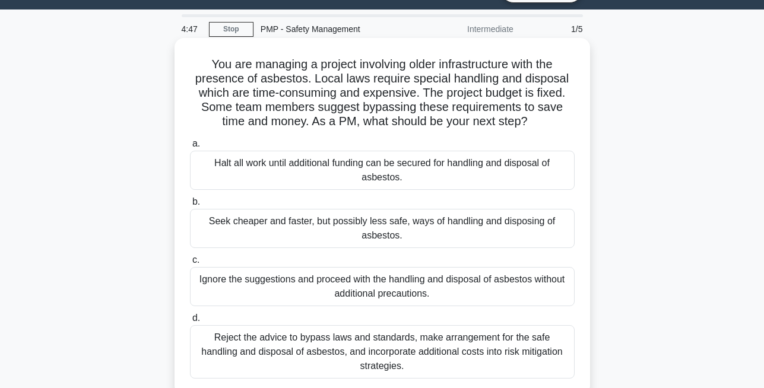
scroll to position [31, 0]
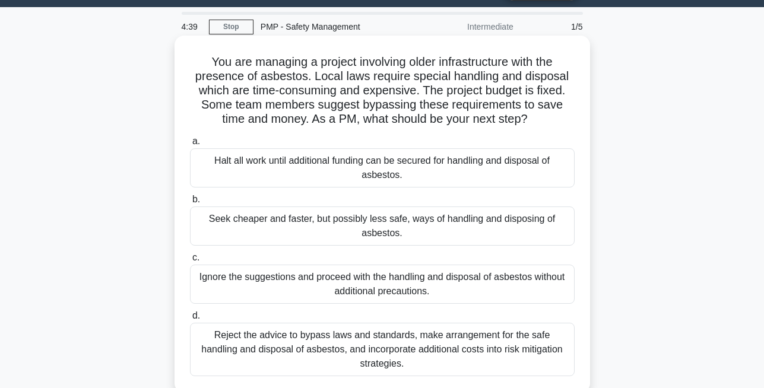
click at [359, 332] on div "Reject the advice to bypass laws and standards, make arrangement for the safe h…" at bounding box center [382, 349] width 385 height 53
click at [190, 320] on input "d. Reject the advice to bypass laws and standards, make arrangement for the saf…" at bounding box center [190, 316] width 0 height 8
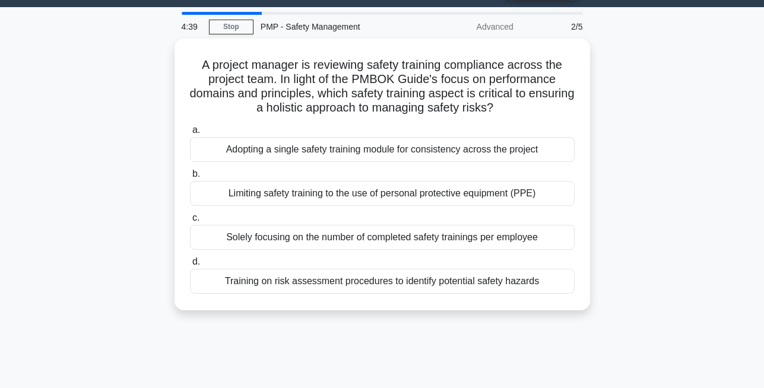
scroll to position [0, 0]
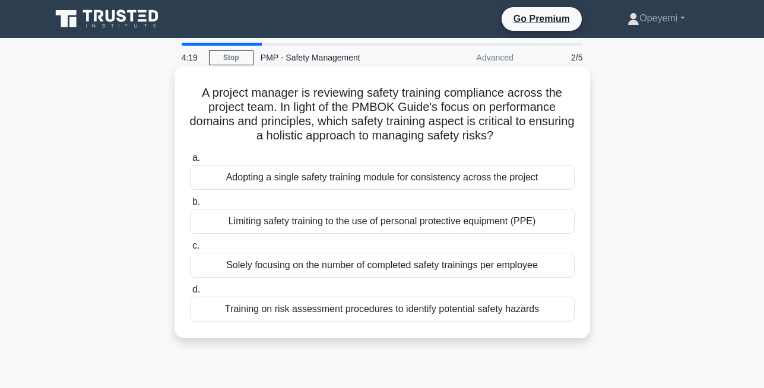
click at [354, 310] on div "Training on risk assessment procedures to identify potential safety hazards" at bounding box center [382, 309] width 385 height 25
click at [190, 294] on input "d. Training on risk assessment procedures to identify potential safety hazards" at bounding box center [190, 290] width 0 height 8
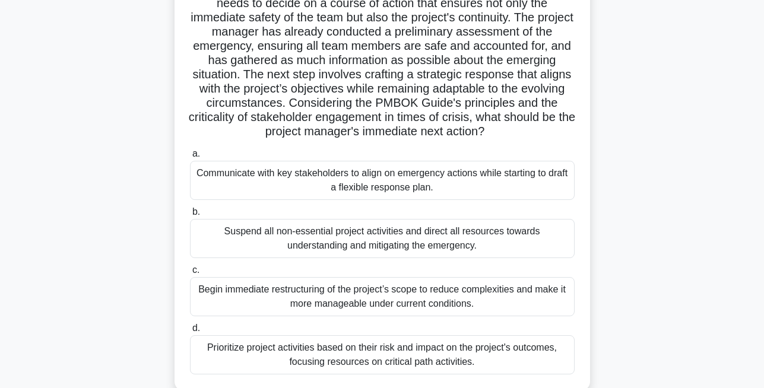
scroll to position [135, 0]
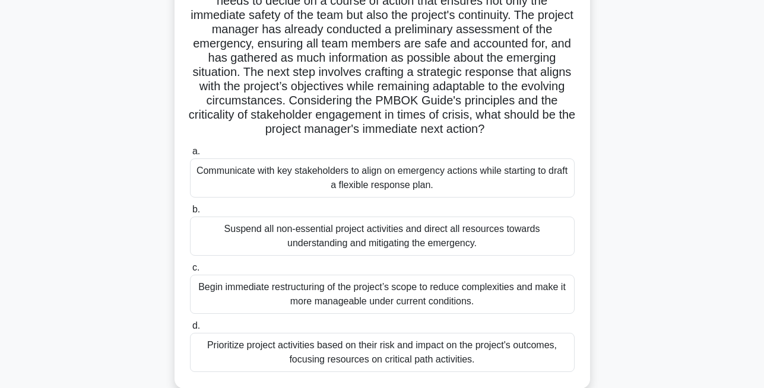
click at [344, 189] on div "Communicate with key stakeholders to align on emergency actions while starting …" at bounding box center [382, 177] width 385 height 39
click at [190, 156] on input "a. Communicate with key stakeholders to align on emergency actions while starti…" at bounding box center [190, 152] width 0 height 8
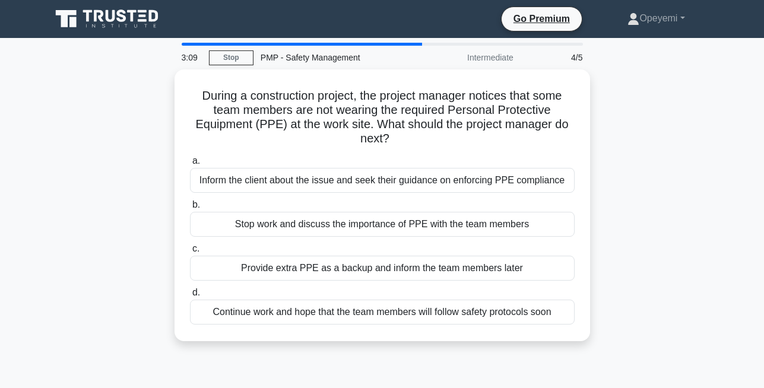
scroll to position [0, 0]
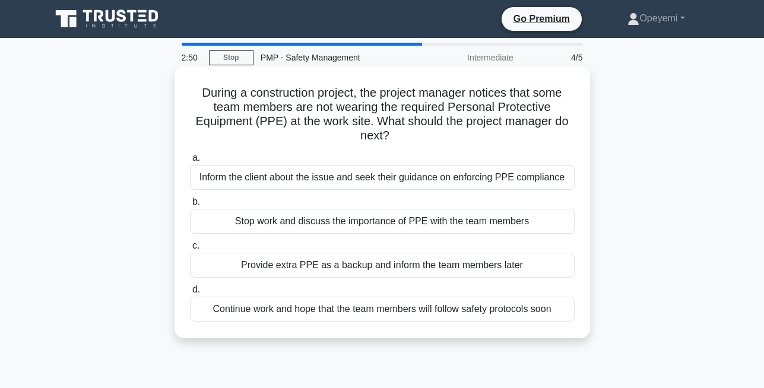
click at [321, 262] on div "Provide extra PPE as a backup and inform the team members later" at bounding box center [382, 265] width 385 height 25
click at [190, 250] on input "c. Provide extra PPE as a backup and inform the team members later" at bounding box center [190, 246] width 0 height 8
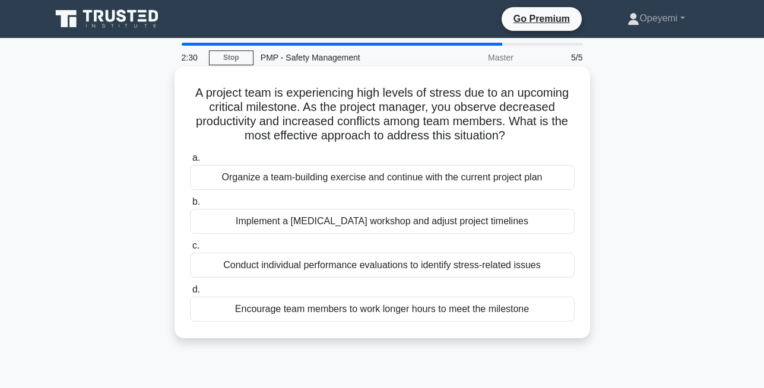
click at [368, 178] on div "Organize a team-building exercise and continue with the current project plan" at bounding box center [382, 177] width 385 height 25
click at [190, 162] on input "a. Organize a team-building exercise and continue with the current project plan" at bounding box center [190, 158] width 0 height 8
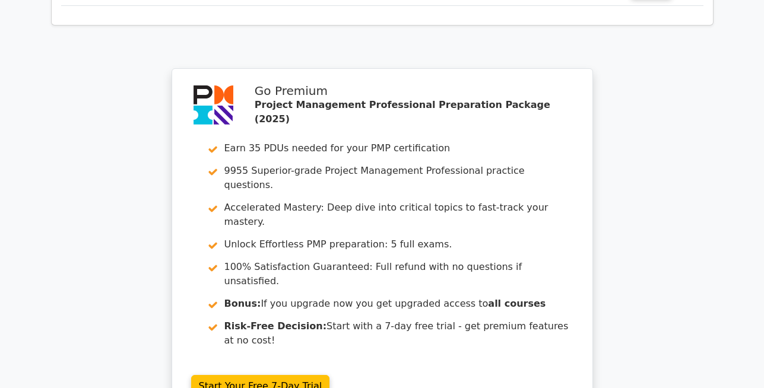
scroll to position [1886, 0]
